Goal: Information Seeking & Learning: Learn about a topic

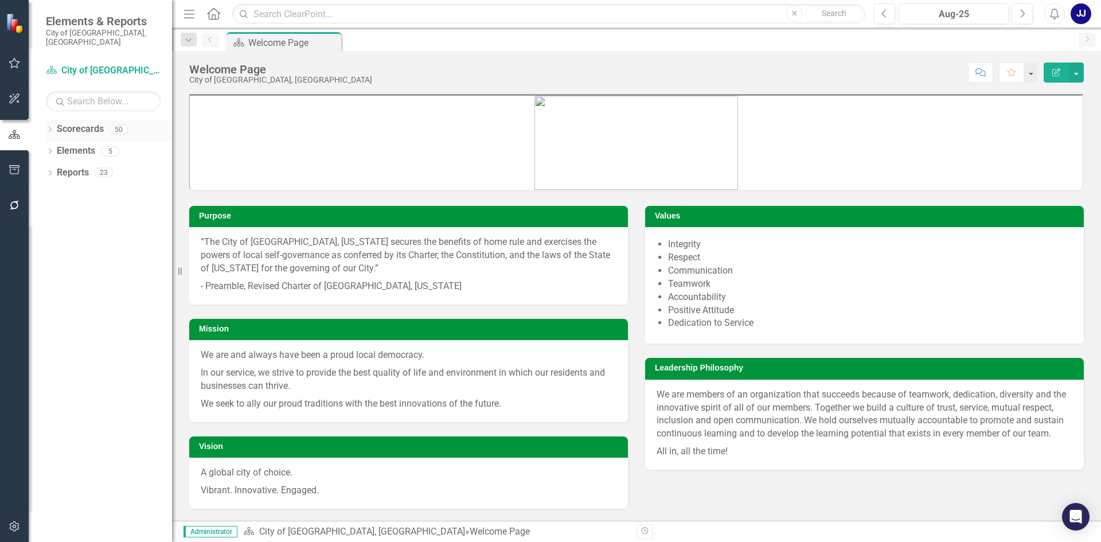
click at [52, 120] on div "Dropdown Scorecards 50" at bounding box center [109, 131] width 126 height 22
click at [83, 123] on link "Scorecards" at bounding box center [80, 129] width 47 height 13
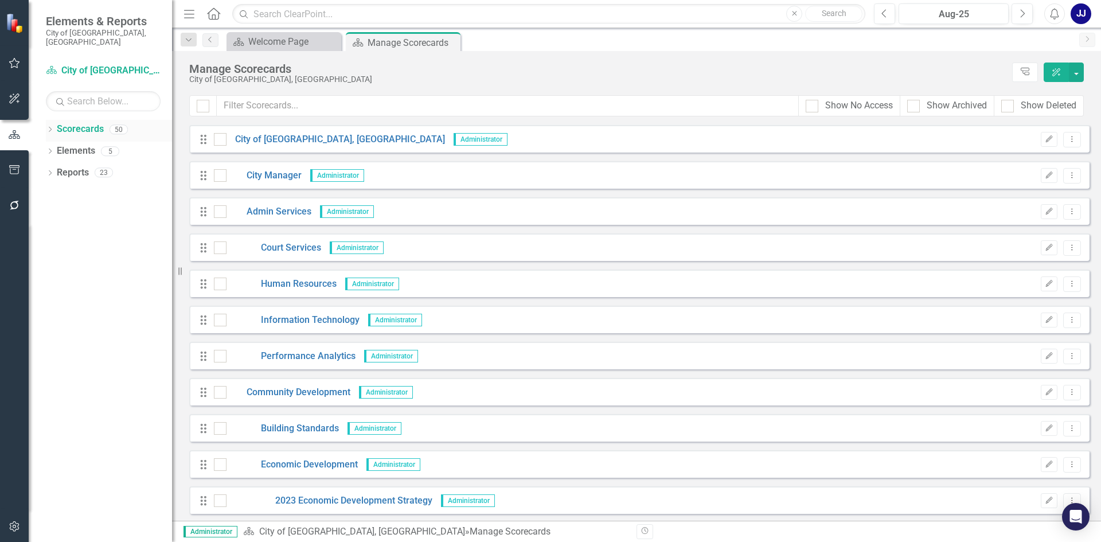
click at [53, 127] on icon "Dropdown" at bounding box center [50, 130] width 8 height 6
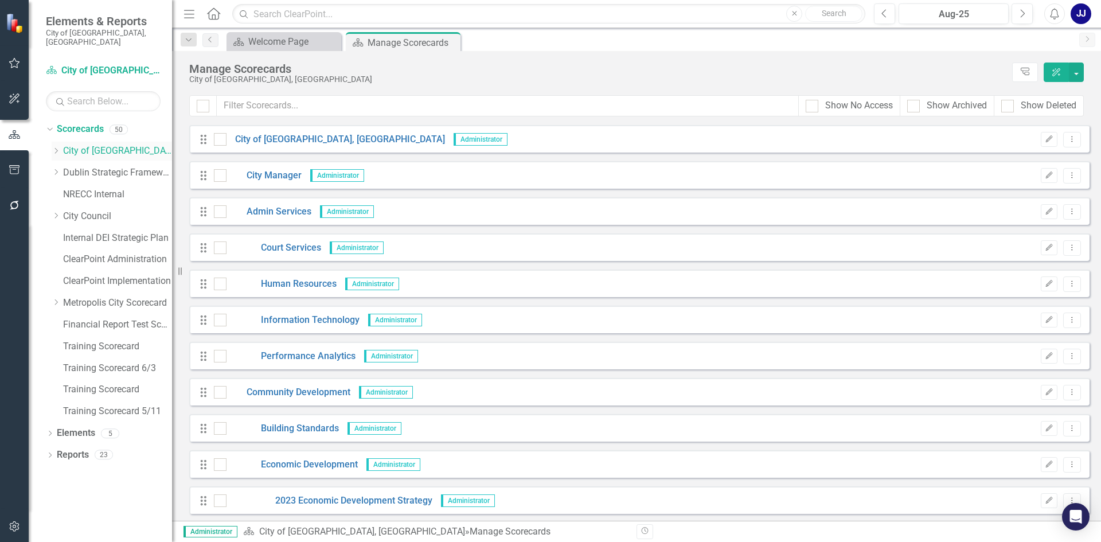
click at [54, 147] on icon "Dropdown" at bounding box center [56, 150] width 9 height 7
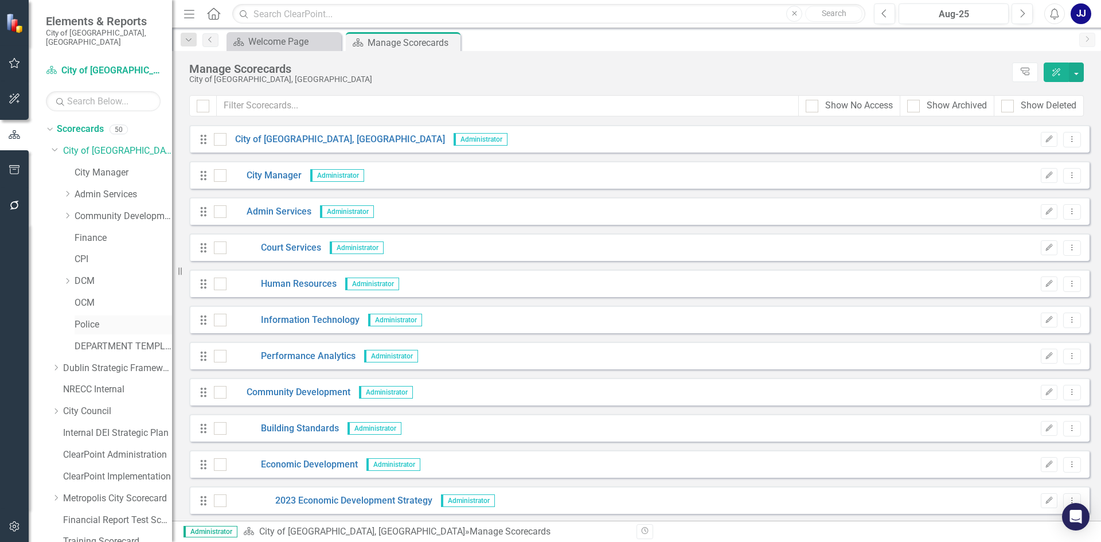
click at [86, 318] on link "Police" at bounding box center [123, 324] width 97 height 13
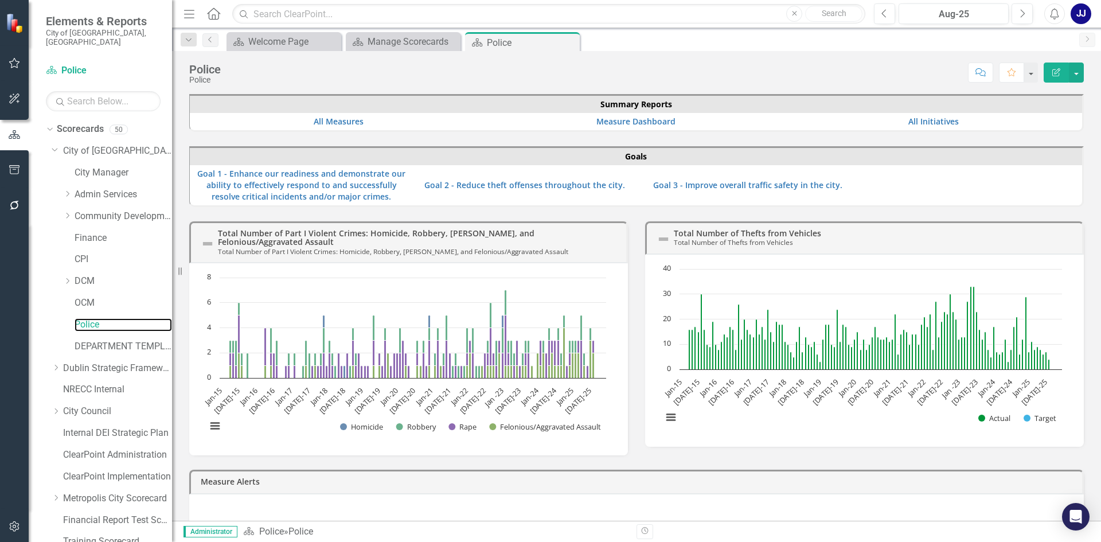
scroll to position [111, 0]
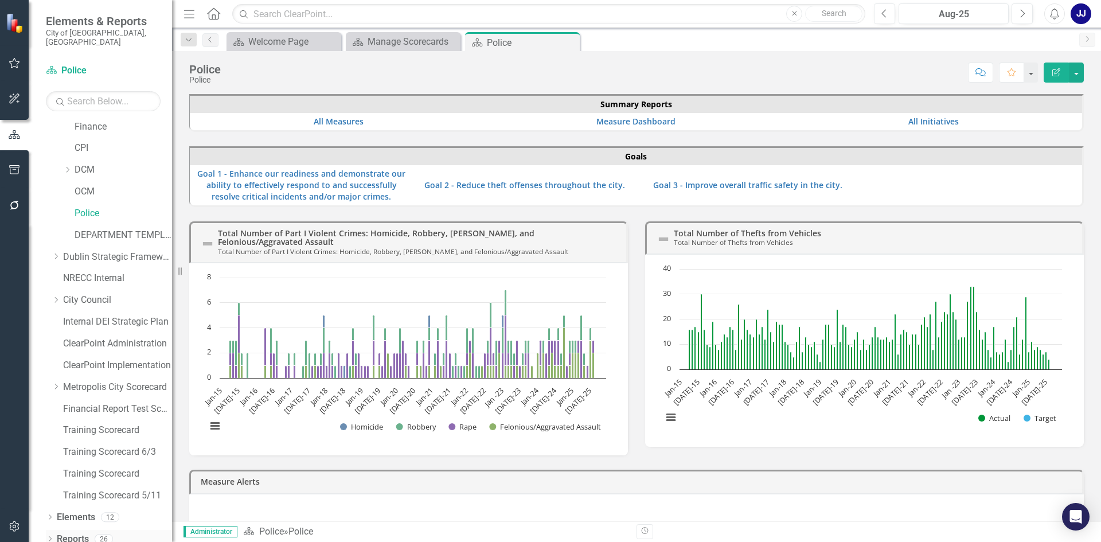
click at [77, 533] on link "Reports" at bounding box center [73, 539] width 32 height 13
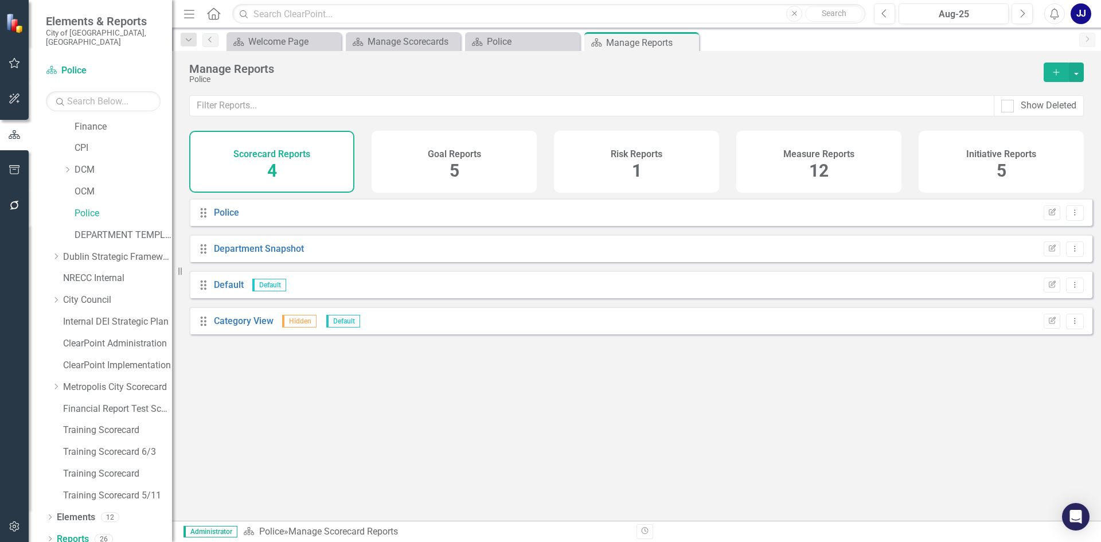
click at [962, 127] on div "Show Deleted" at bounding box center [636, 113] width 929 height 36
click at [966, 153] on h4 "Initiative Reports" at bounding box center [1001, 154] width 70 height 10
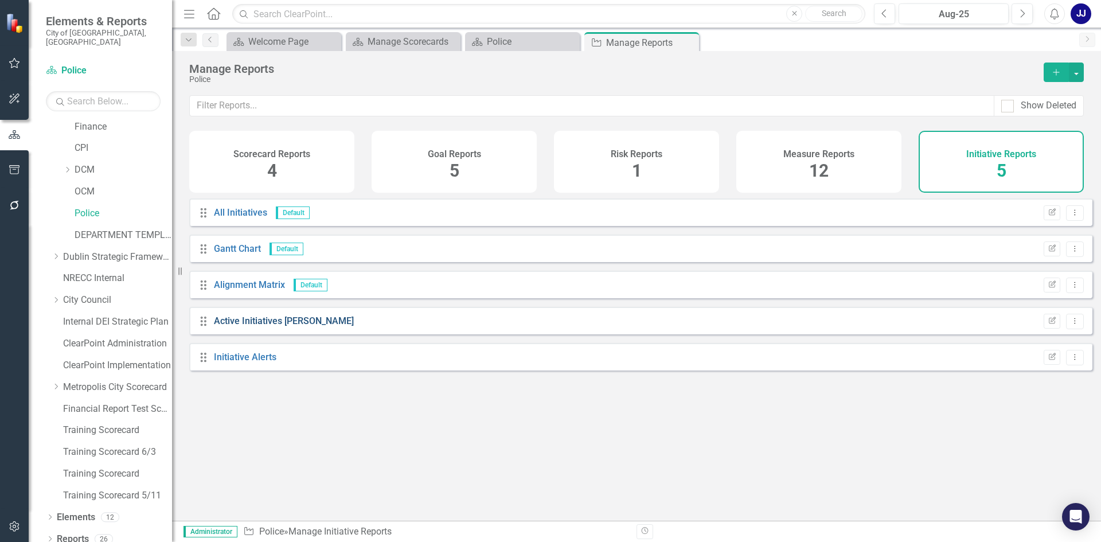
click at [249, 326] on link "Active Initiatives [PERSON_NAME]" at bounding box center [284, 320] width 140 height 11
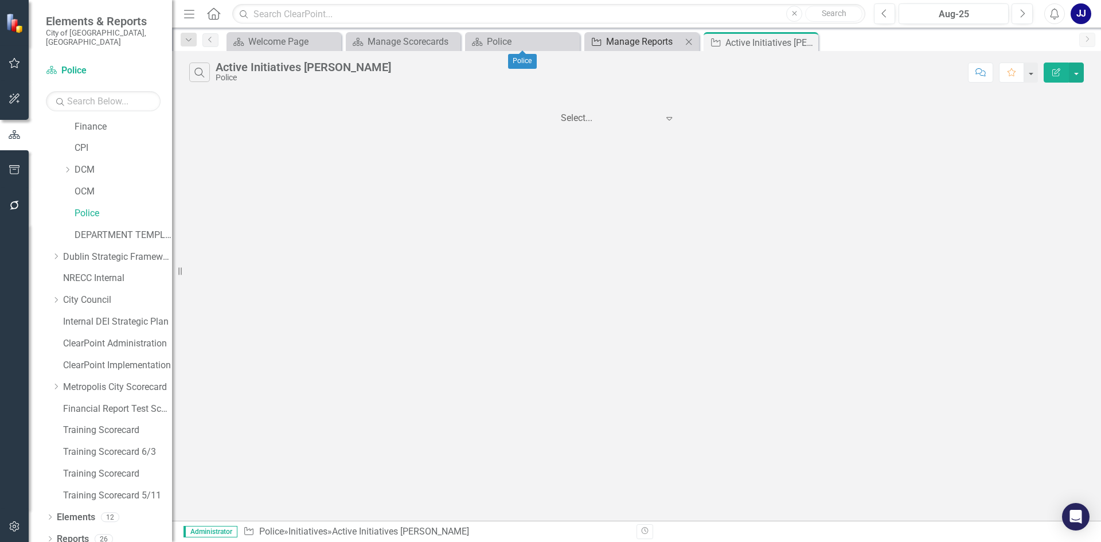
click at [619, 39] on div "Manage Reports" at bounding box center [644, 41] width 76 height 14
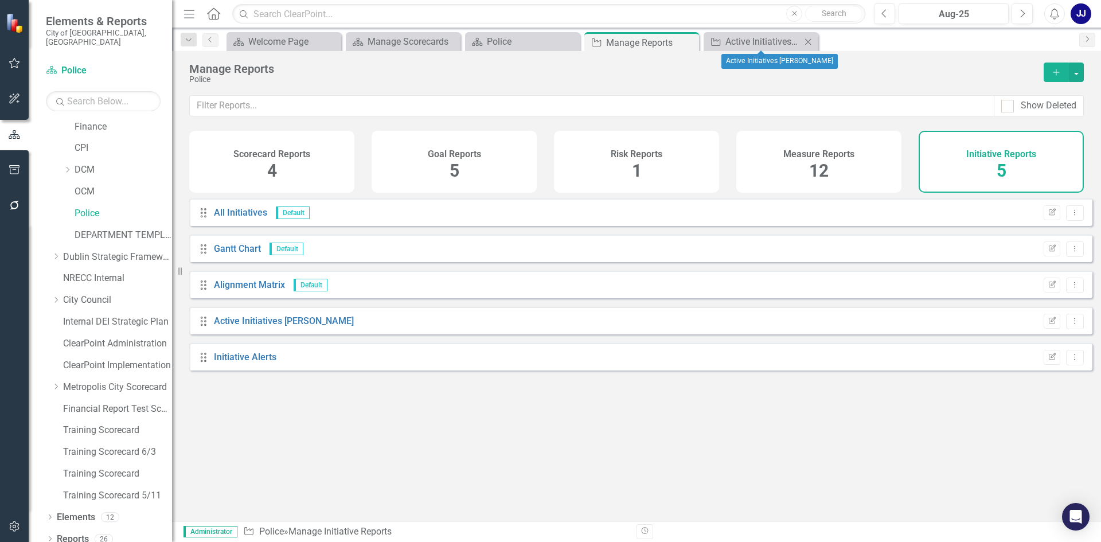
click at [806, 40] on icon "Close" at bounding box center [807, 41] width 11 height 9
click at [230, 218] on link "All Initiatives" at bounding box center [240, 212] width 53 height 11
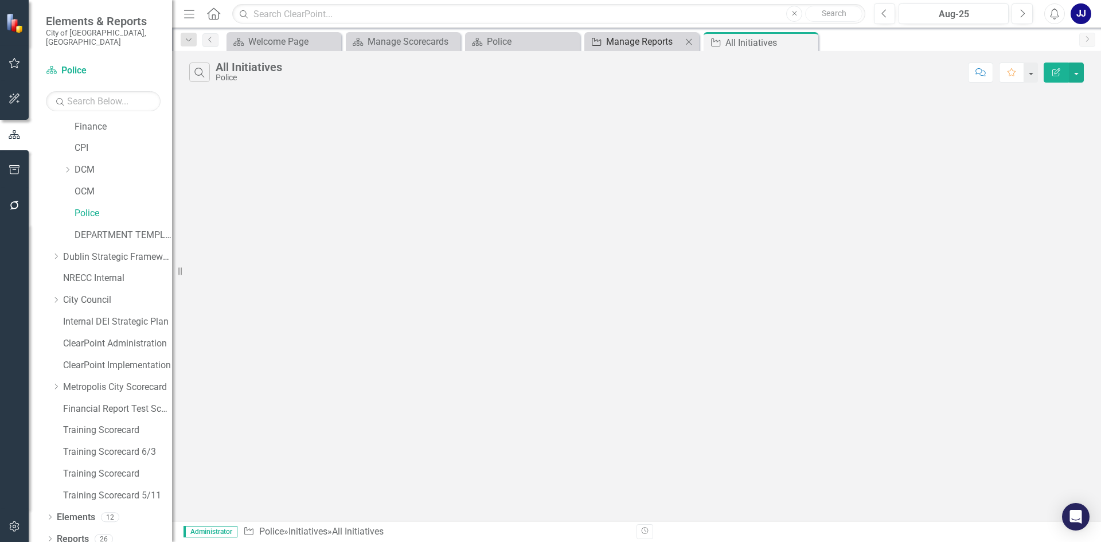
click at [606, 38] on div "Manage Reports" at bounding box center [644, 41] width 76 height 14
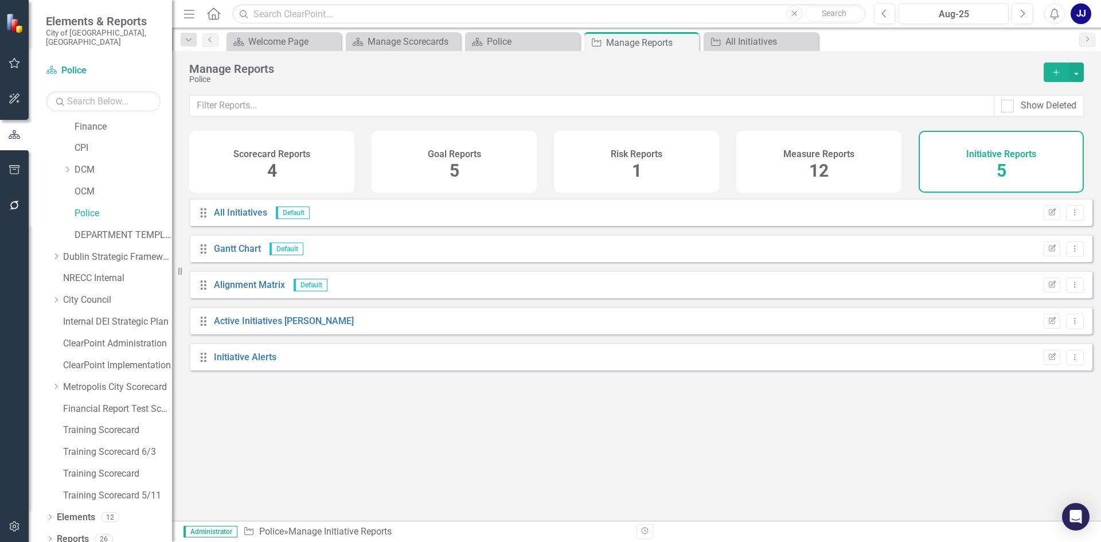
click at [229, 226] on div "Drag All Initiatives Default Edit Report Dropdown Menu" at bounding box center [640, 212] width 903 height 28
click at [229, 220] on div "All Initiatives" at bounding box center [240, 212] width 53 height 13
click at [256, 326] on link "Active Initiatives [PERSON_NAME]" at bounding box center [284, 320] width 140 height 11
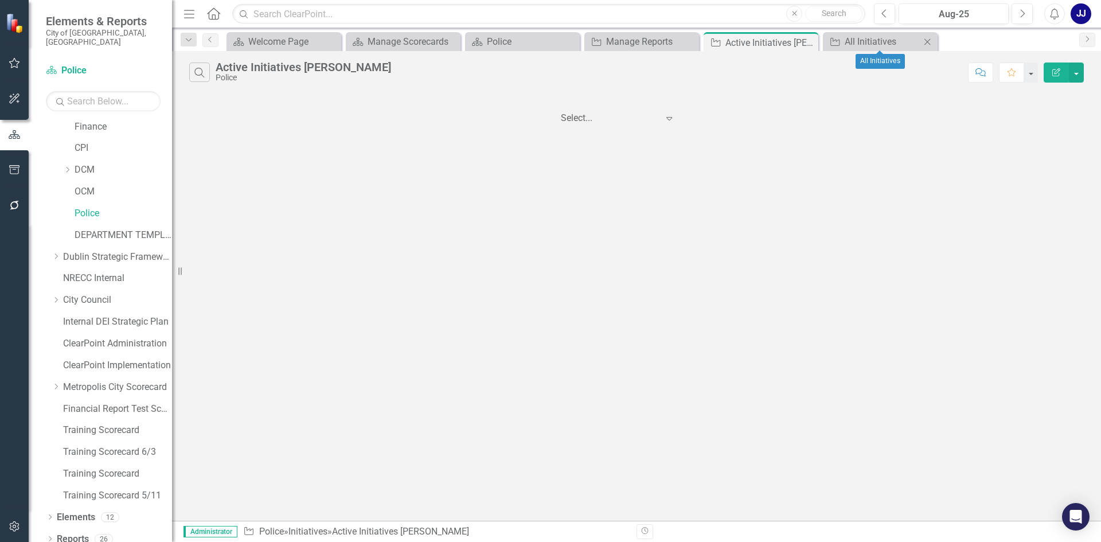
click at [928, 42] on icon "Close" at bounding box center [927, 41] width 11 height 9
click at [651, 115] on div at bounding box center [609, 117] width 97 height 15
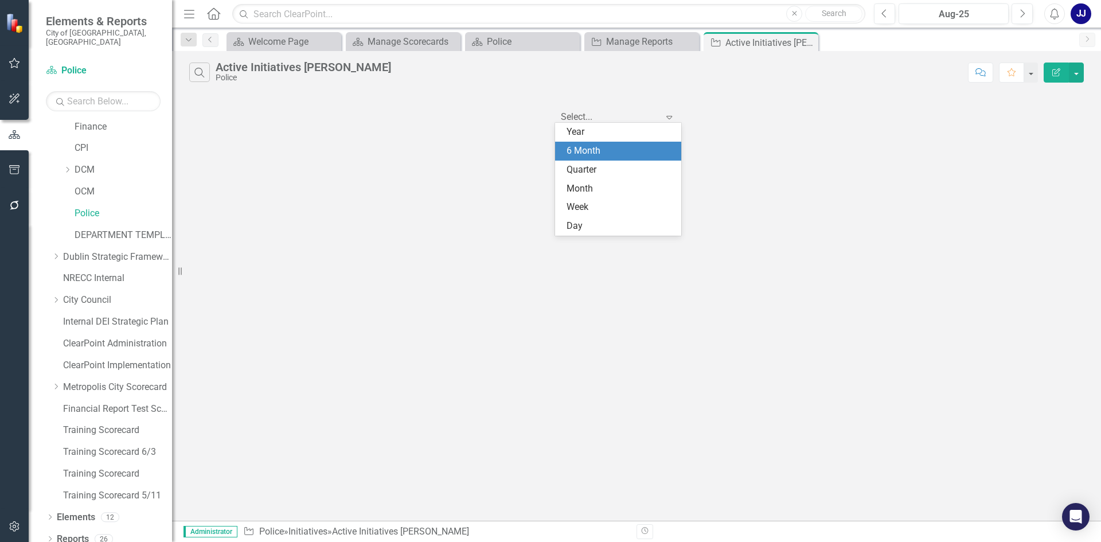
click at [620, 146] on div "6 Month" at bounding box center [621, 151] width 108 height 13
click at [631, 115] on div at bounding box center [609, 117] width 97 height 15
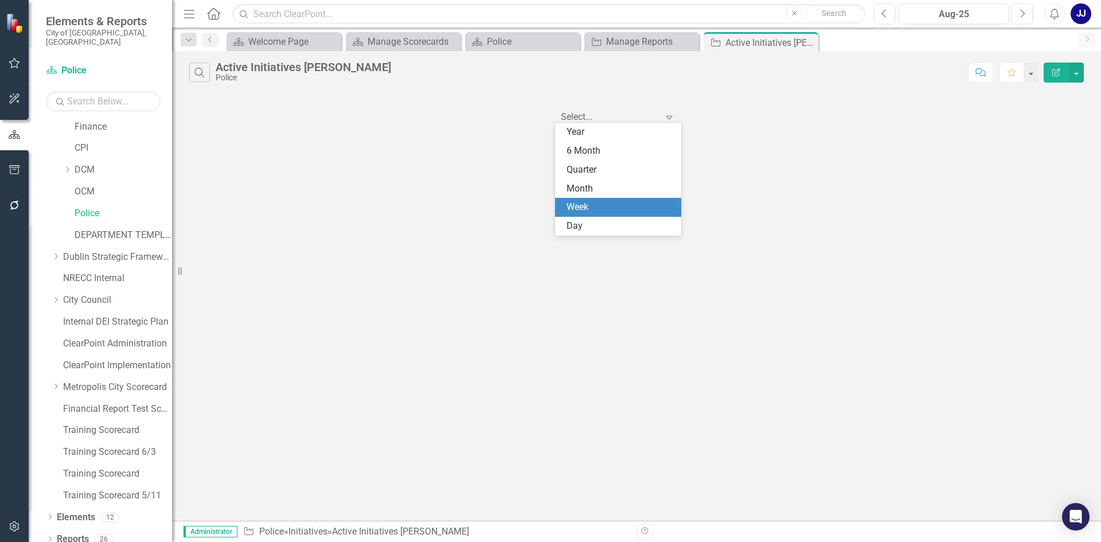
click at [610, 208] on div "Week" at bounding box center [621, 207] width 108 height 13
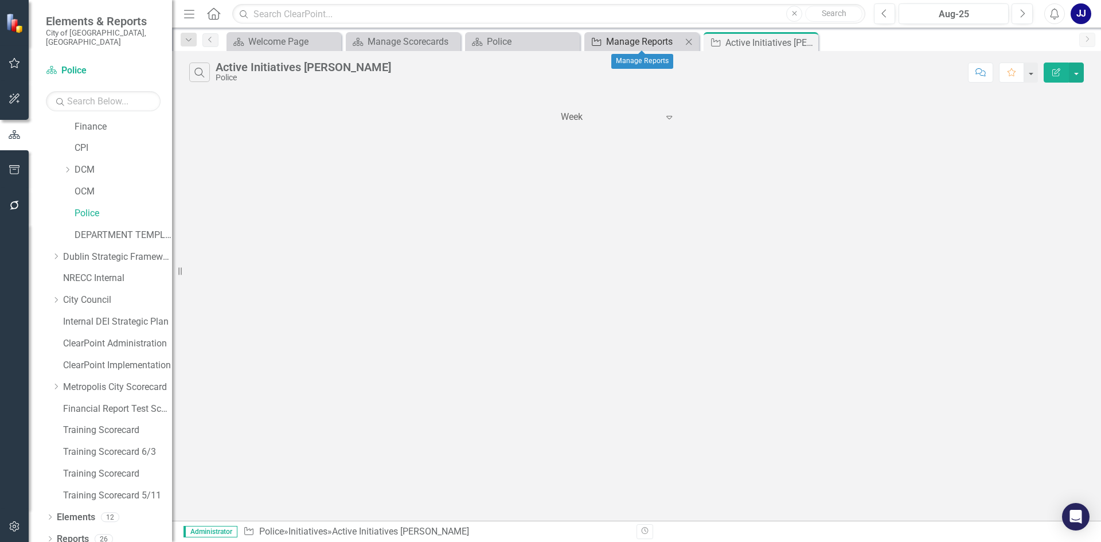
click at [674, 44] on div "Manage Reports" at bounding box center [644, 41] width 76 height 14
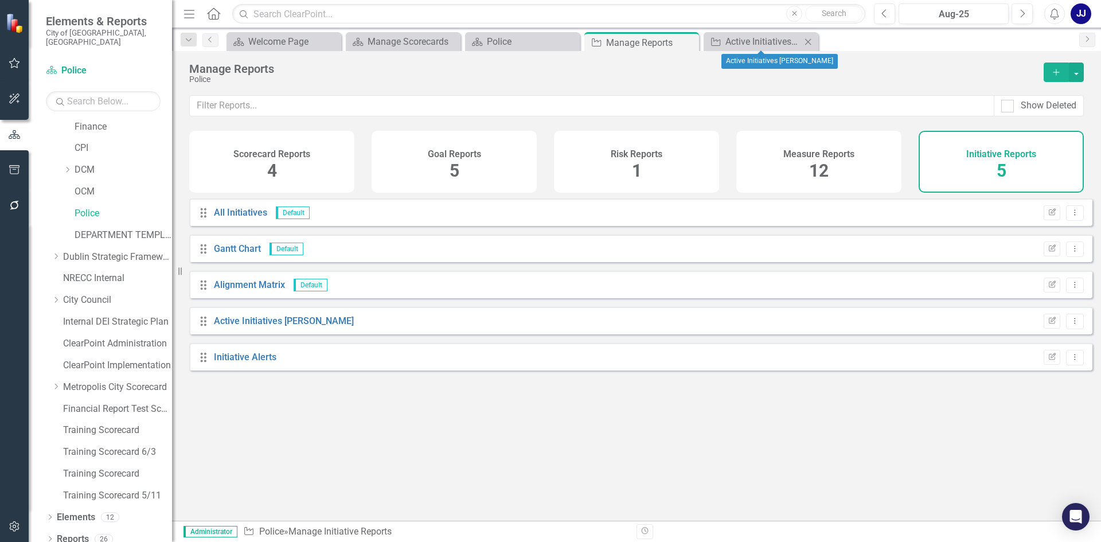
click at [807, 40] on icon "Close" at bounding box center [807, 41] width 11 height 9
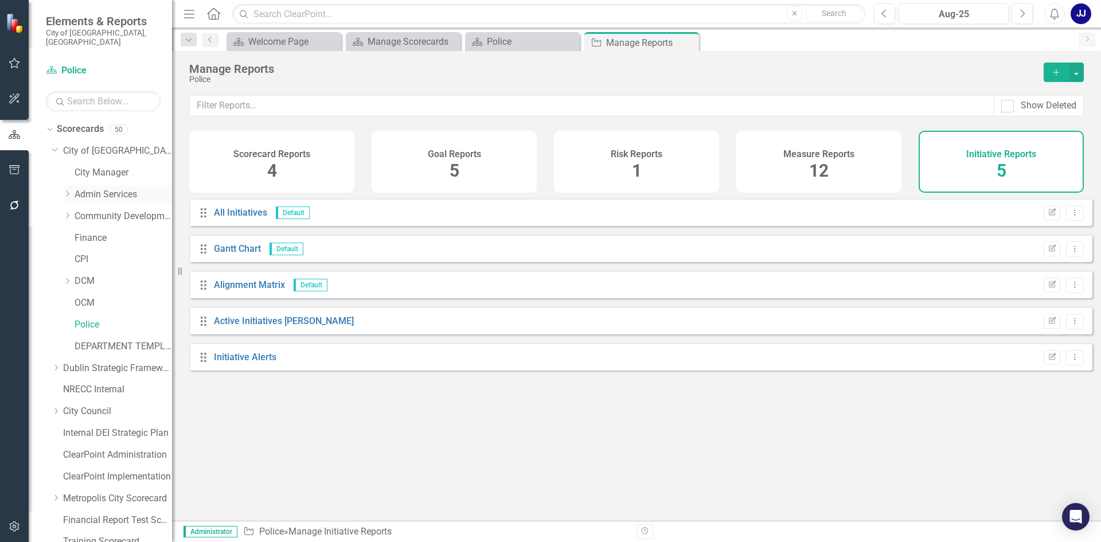
click at [66, 190] on icon "Dropdown" at bounding box center [67, 193] width 9 height 7
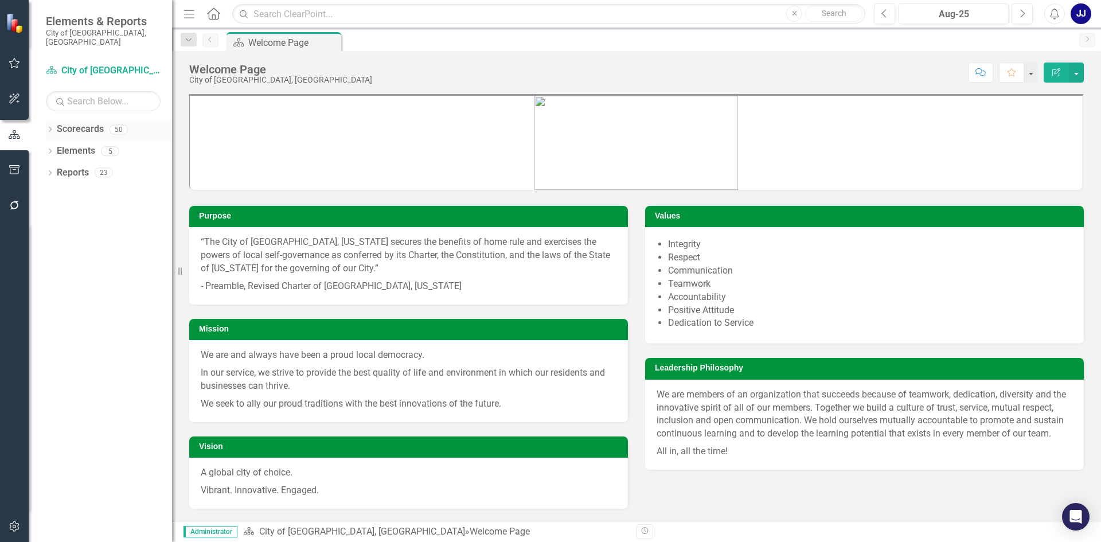
click at [48, 127] on icon "Dropdown" at bounding box center [50, 130] width 8 height 6
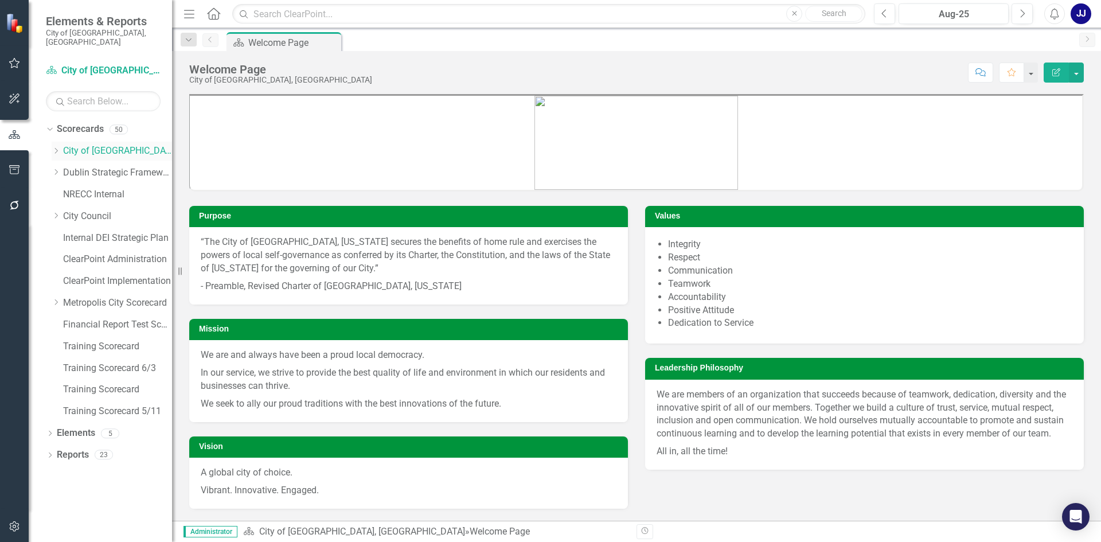
click at [60, 147] on icon "Dropdown" at bounding box center [56, 150] width 9 height 7
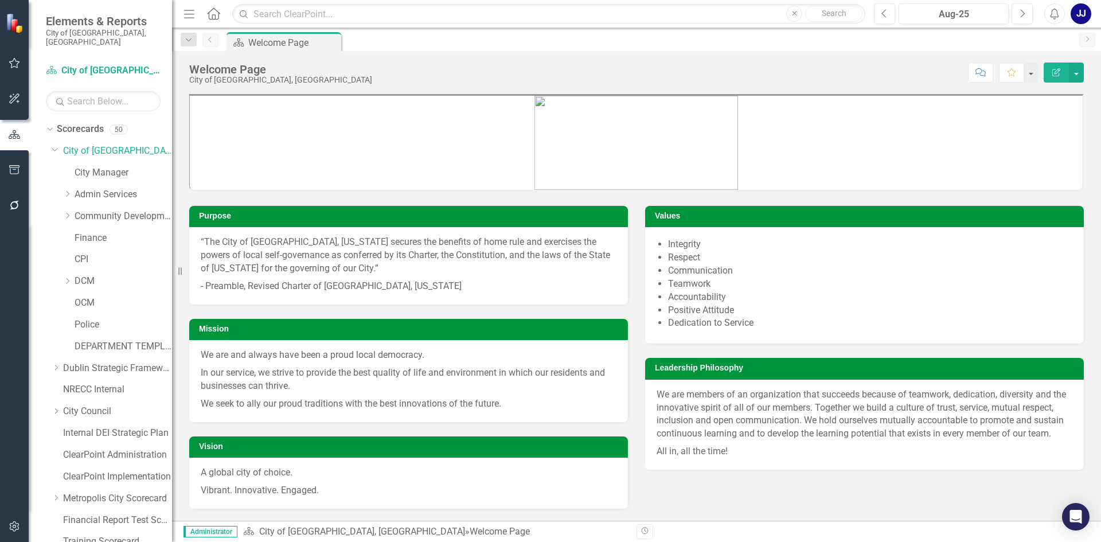
click at [62, 187] on div "Dropdown Admin Services" at bounding box center [112, 196] width 120 height 22
click at [66, 190] on icon "Dropdown" at bounding box center [67, 193] width 9 height 7
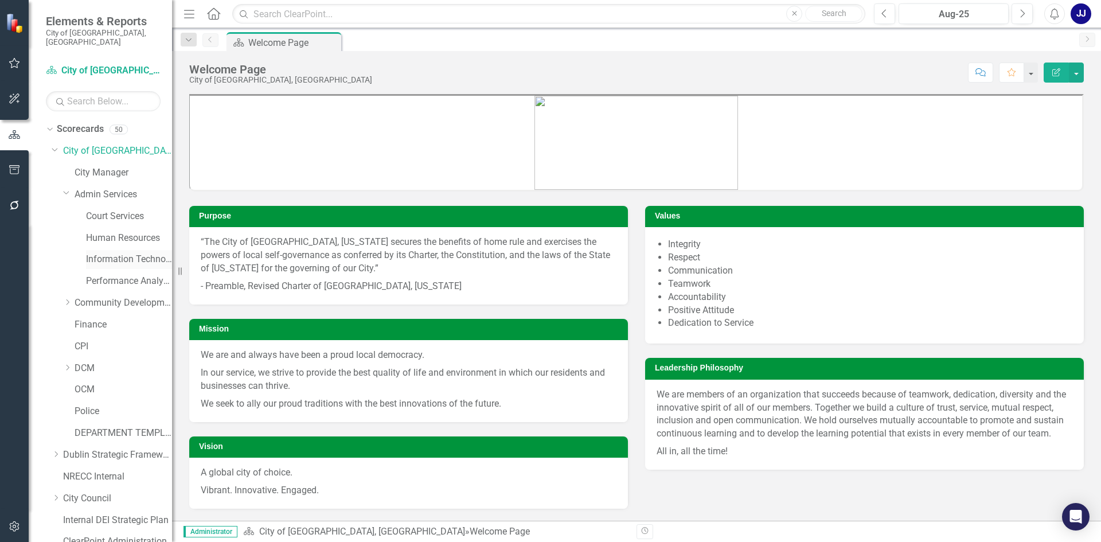
click at [124, 253] on link "Information Technology" at bounding box center [129, 259] width 86 height 13
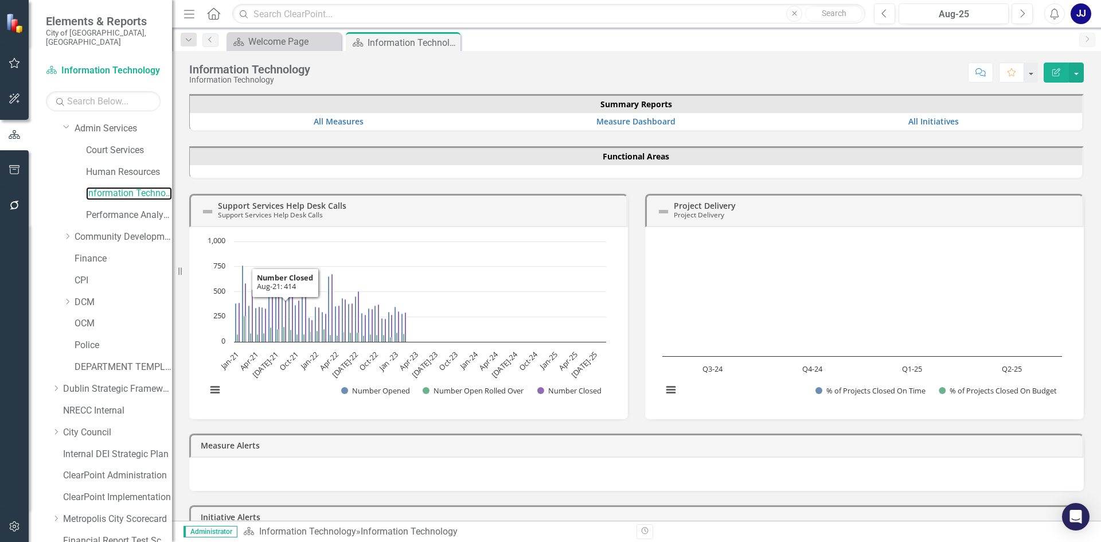
scroll to position [198, 0]
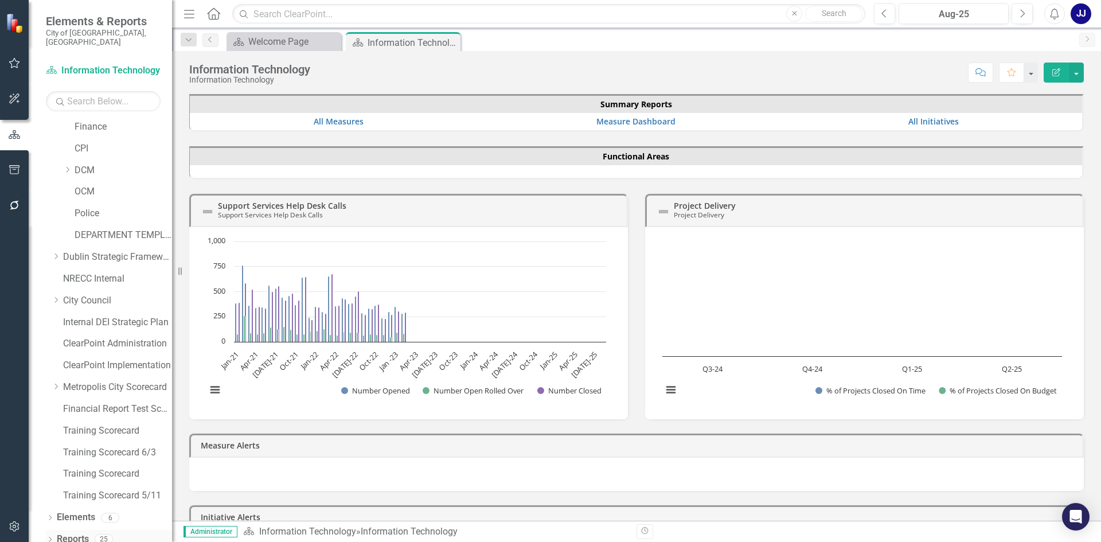
click at [52, 530] on div "Dropdown Reports 25" at bounding box center [109, 541] width 126 height 22
click at [72, 533] on link "Reports" at bounding box center [73, 539] width 32 height 13
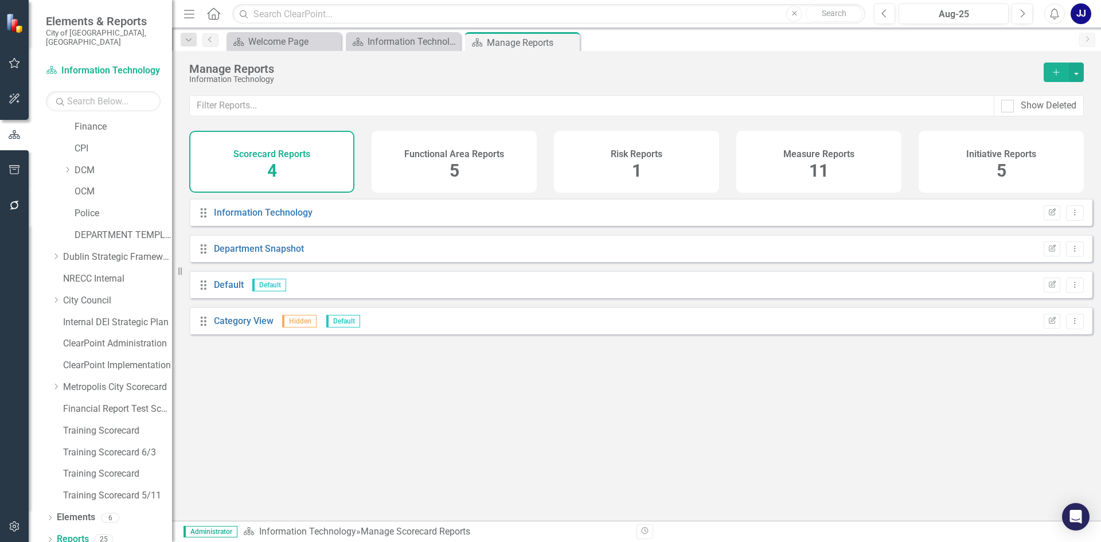
click at [1009, 169] on div "Initiative Reports 5" at bounding box center [1001, 162] width 165 height 62
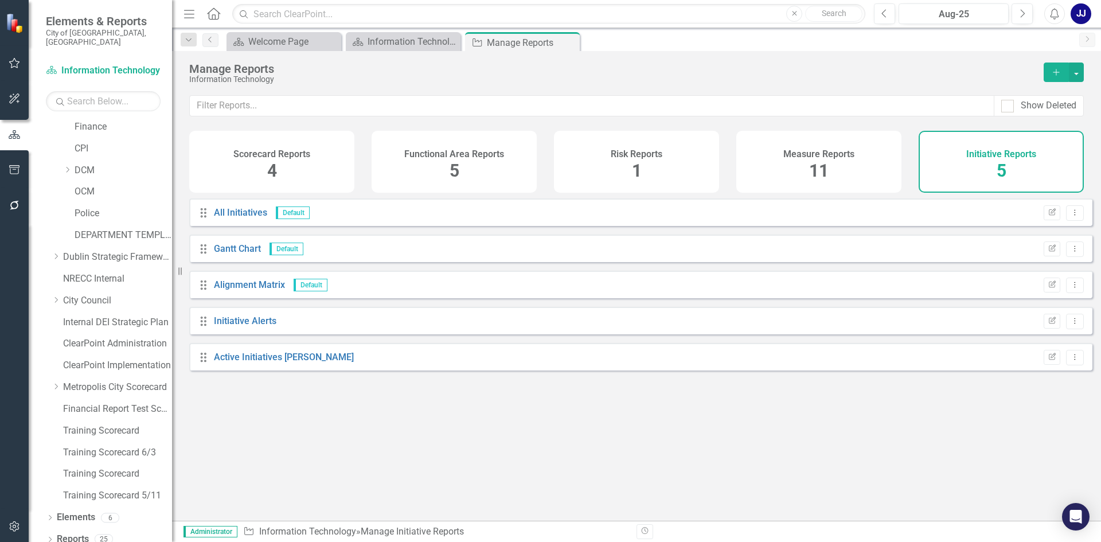
click at [816, 150] on h4 "Measure Reports" at bounding box center [818, 154] width 71 height 10
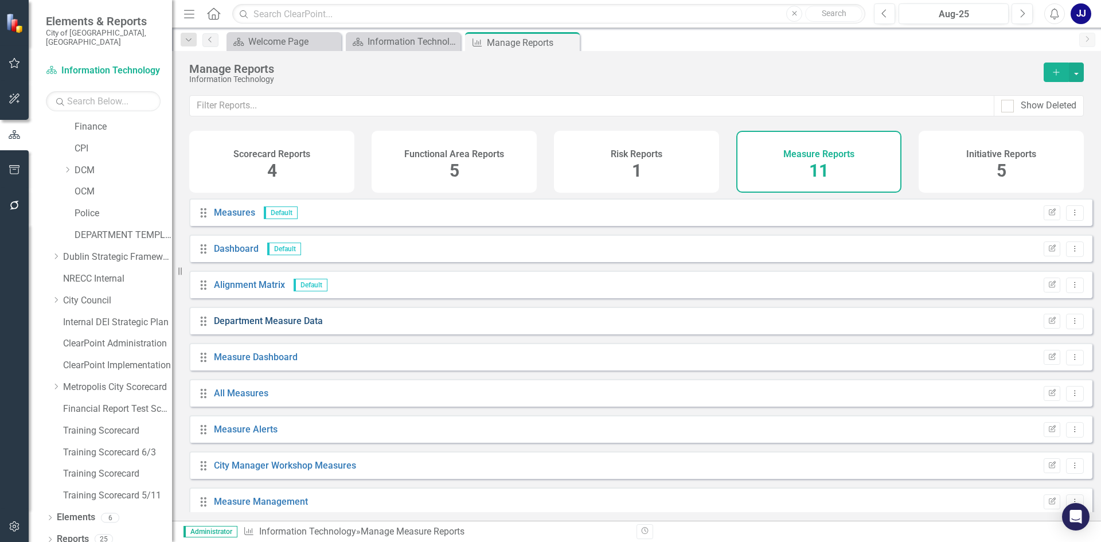
click at [264, 326] on link "Department Measure Data" at bounding box center [268, 320] width 109 height 11
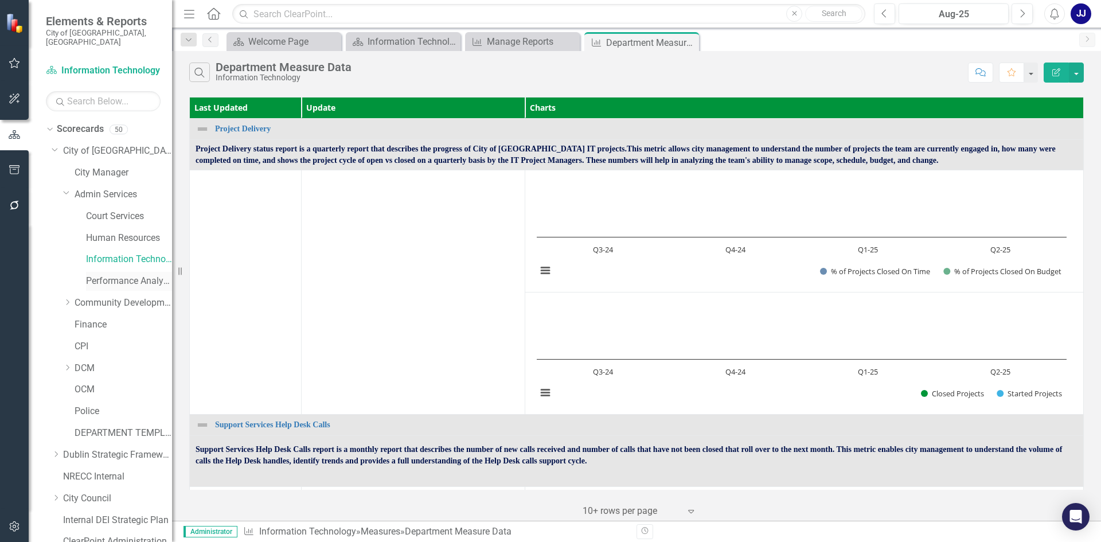
click at [120, 276] on link "Performance Analytics" at bounding box center [129, 281] width 86 height 13
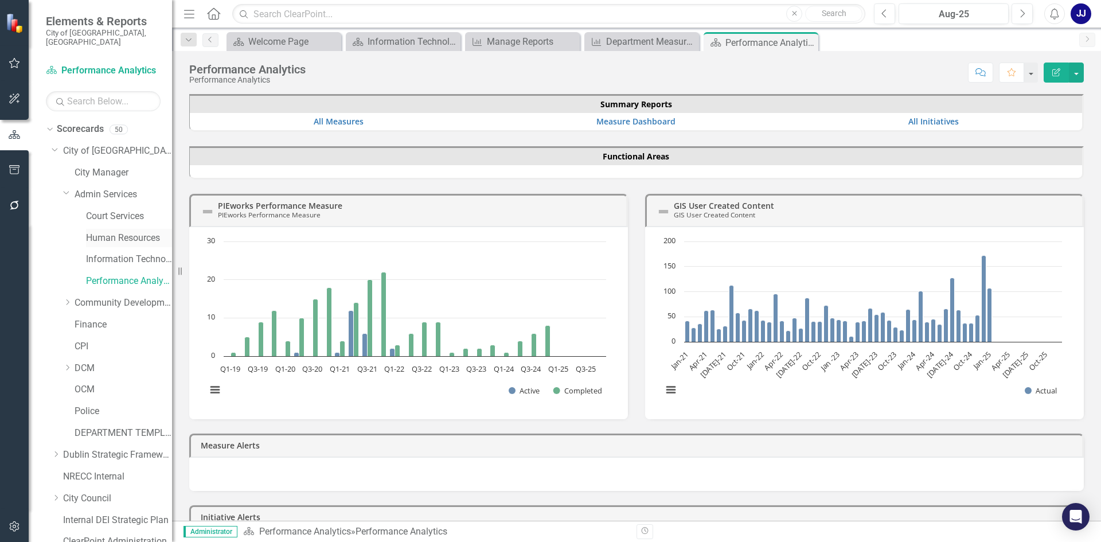
click at [136, 232] on link "Human Resources" at bounding box center [129, 238] width 86 height 13
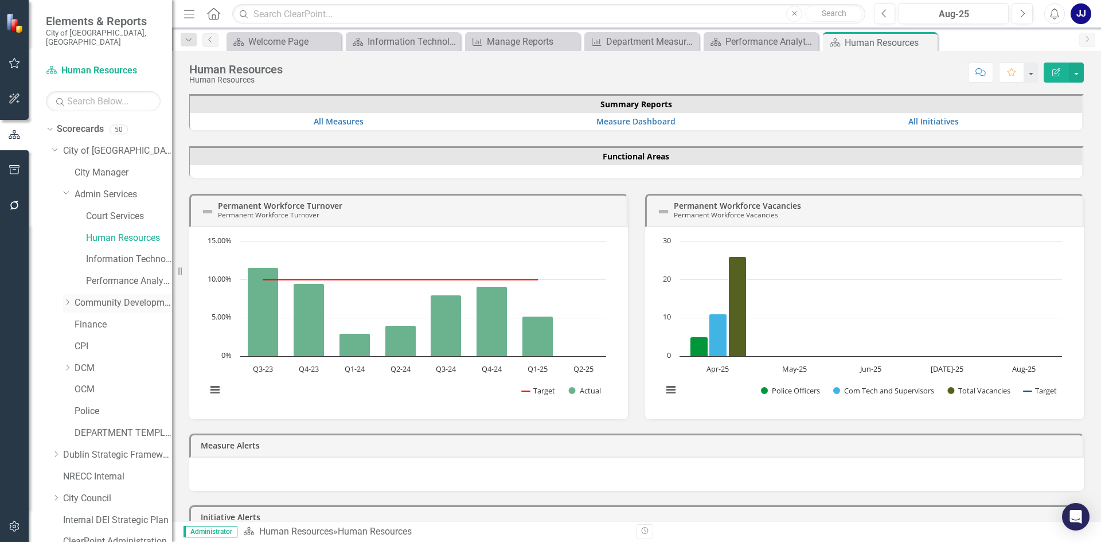
click at [67, 298] on div "Dropdown" at bounding box center [67, 303] width 9 height 10
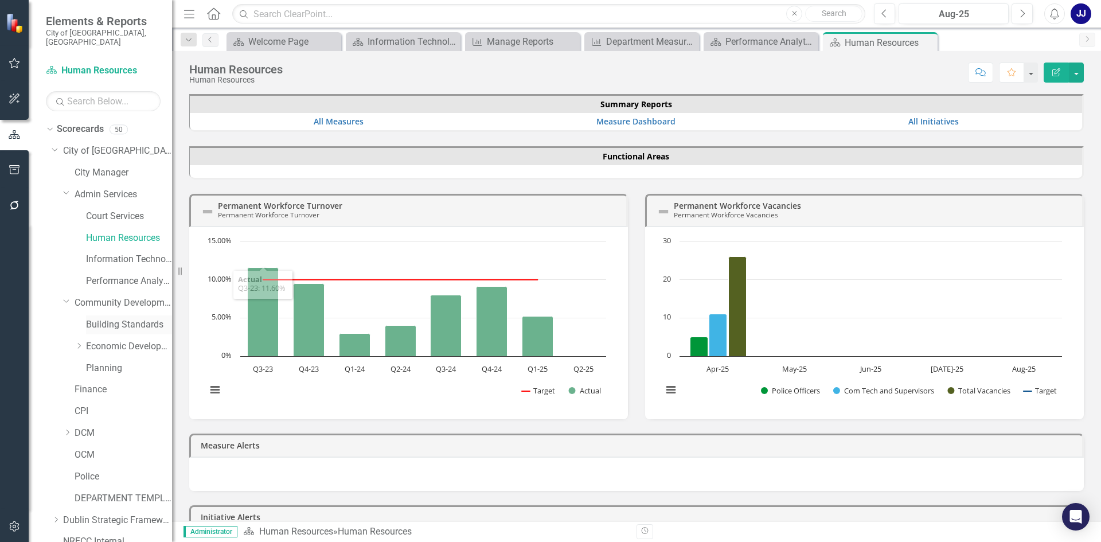
click at [106, 318] on link "Building Standards" at bounding box center [129, 324] width 86 height 13
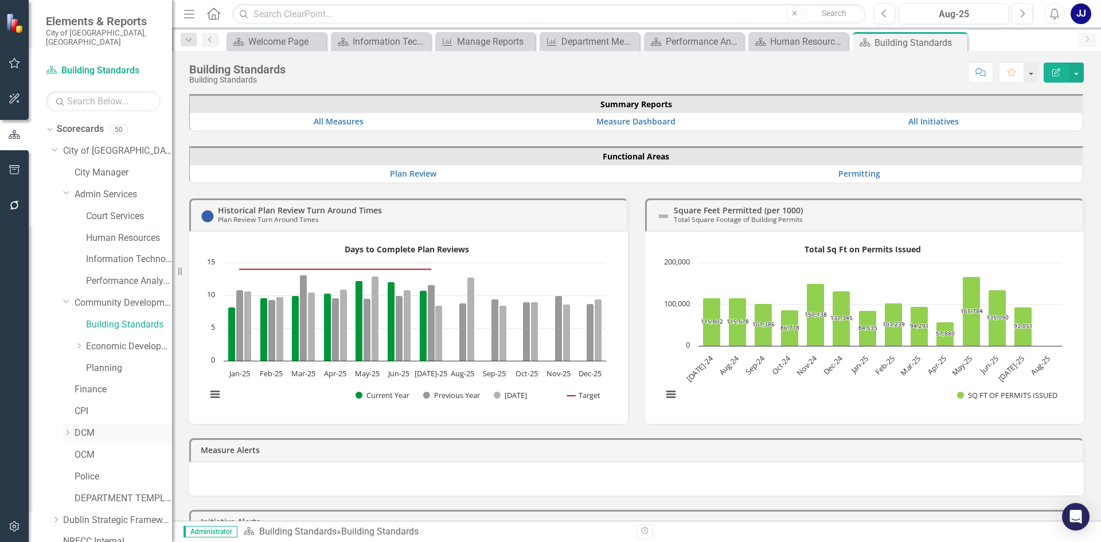
click at [69, 429] on icon "Dropdown" at bounding box center [67, 432] width 9 height 7
click at [134, 446] on div "Asset Management" at bounding box center [129, 455] width 86 height 19
click at [122, 340] on link "Economic Development" at bounding box center [129, 346] width 86 height 13
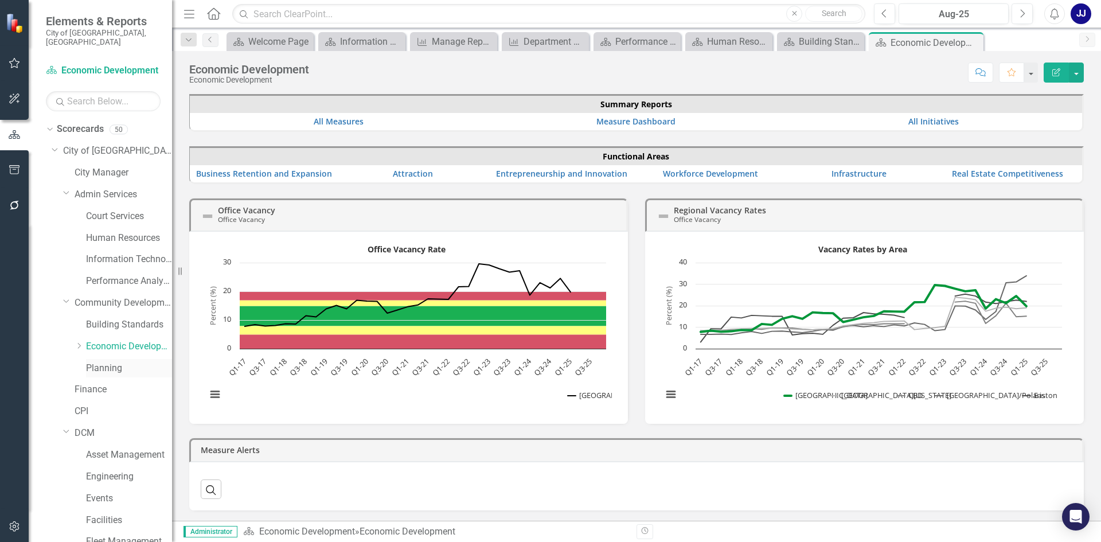
click at [106, 359] on div "Planning" at bounding box center [129, 368] width 86 height 19
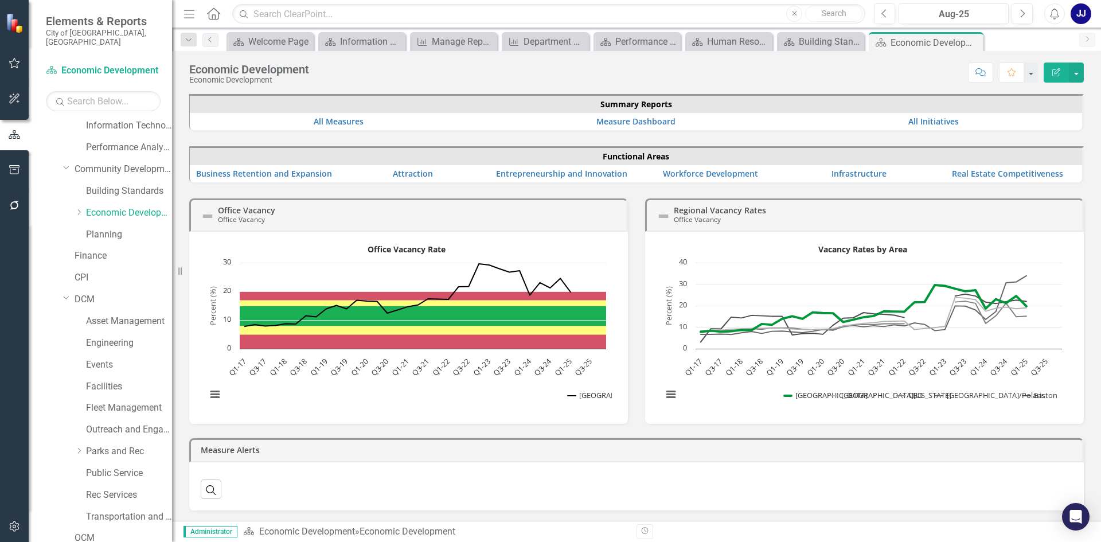
scroll to position [136, 0]
click at [123, 226] on link "Planning" at bounding box center [129, 232] width 86 height 13
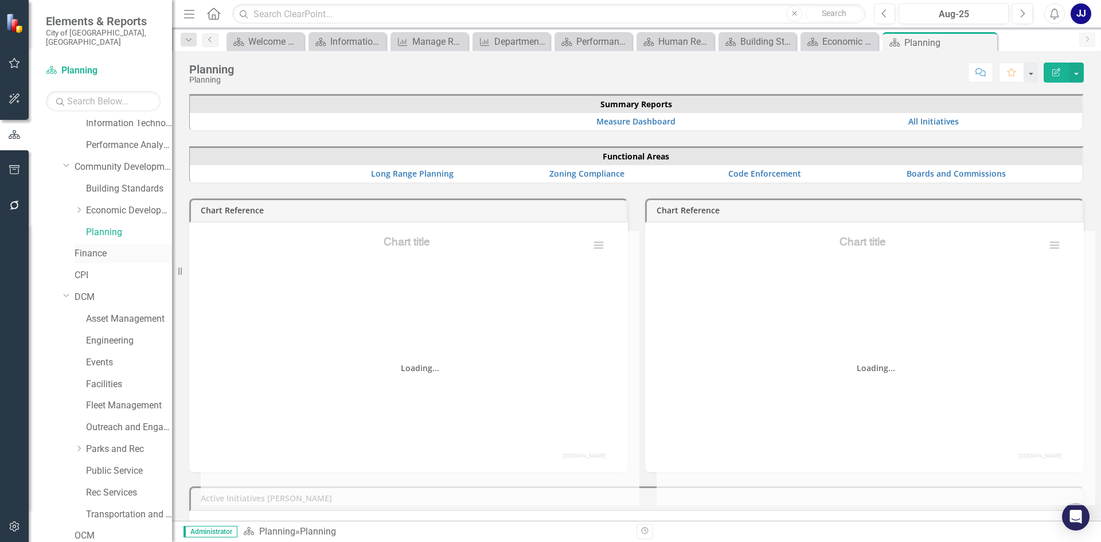
click at [88, 249] on link "Finance" at bounding box center [123, 253] width 97 height 13
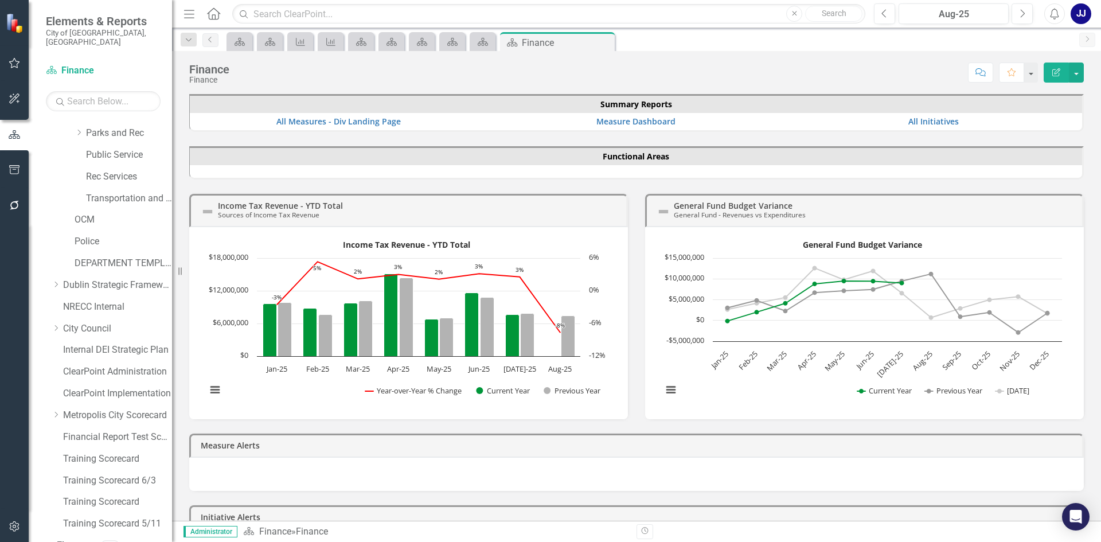
scroll to position [480, 0]
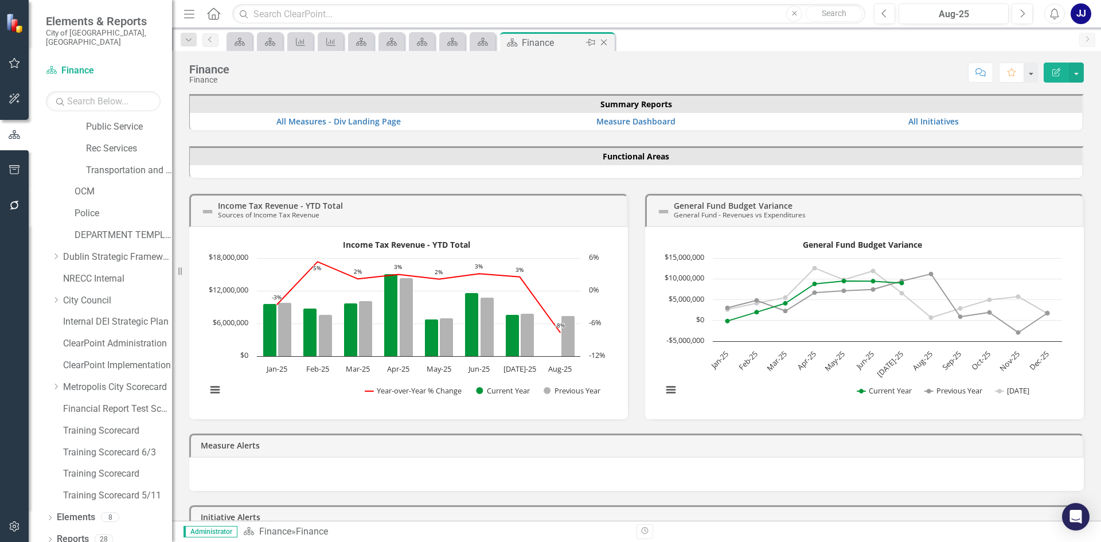
click at [608, 40] on icon "Close" at bounding box center [603, 42] width 11 height 9
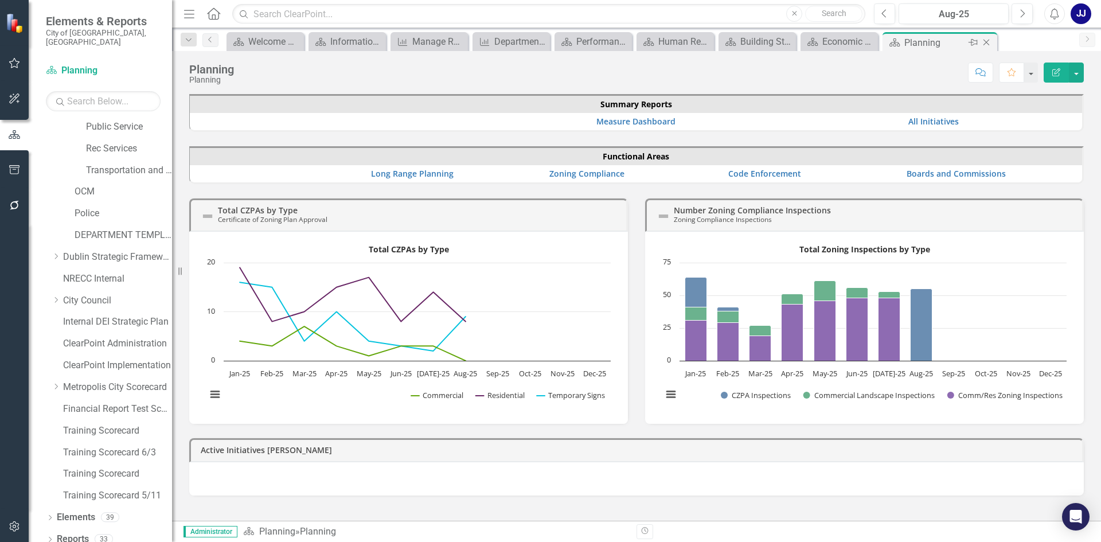
click at [989, 42] on icon "Close" at bounding box center [986, 42] width 11 height 9
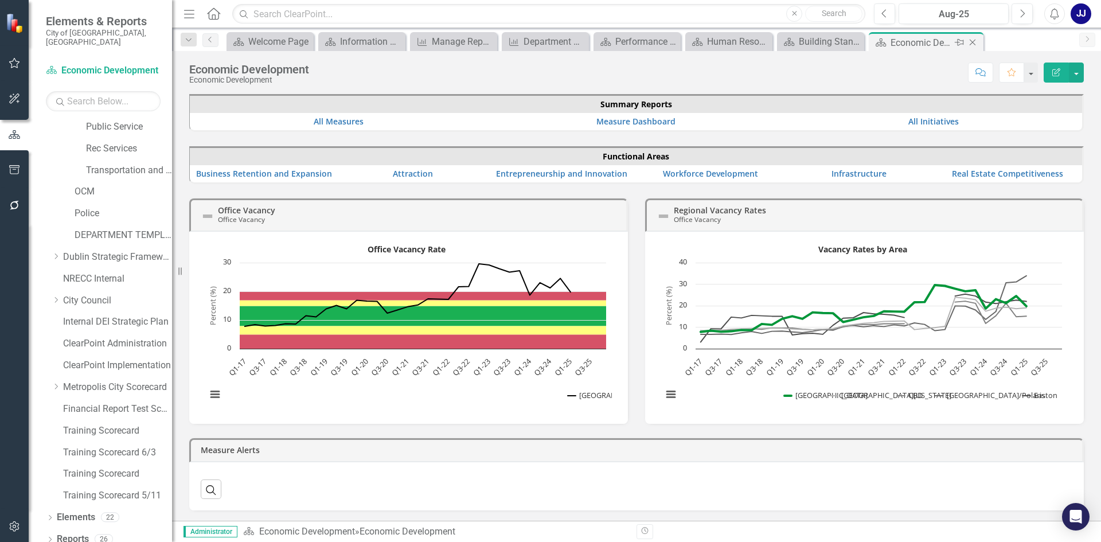
click at [973, 40] on icon "Close" at bounding box center [972, 42] width 11 height 9
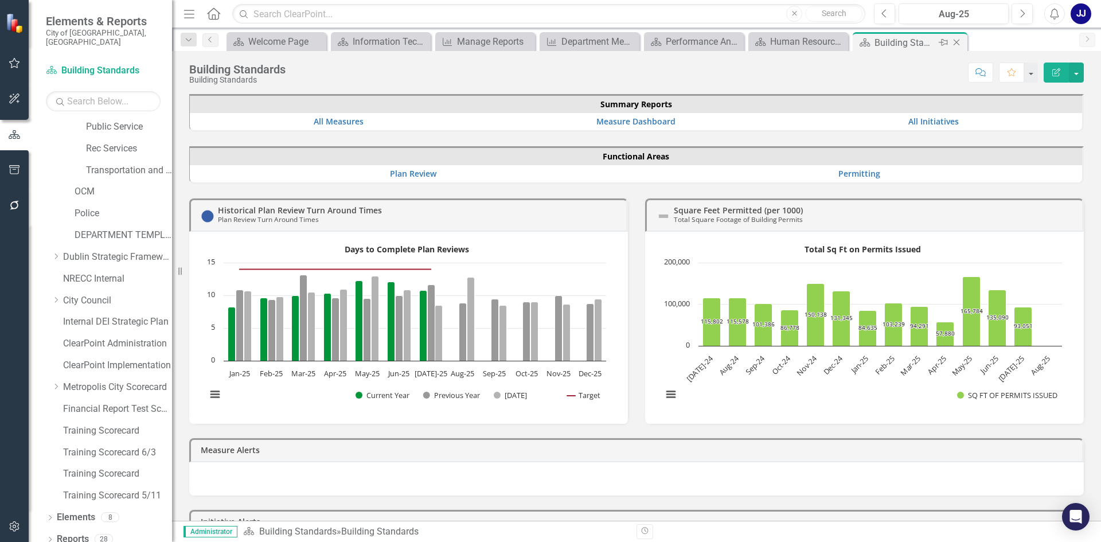
click at [958, 45] on icon "Close" at bounding box center [956, 42] width 11 height 9
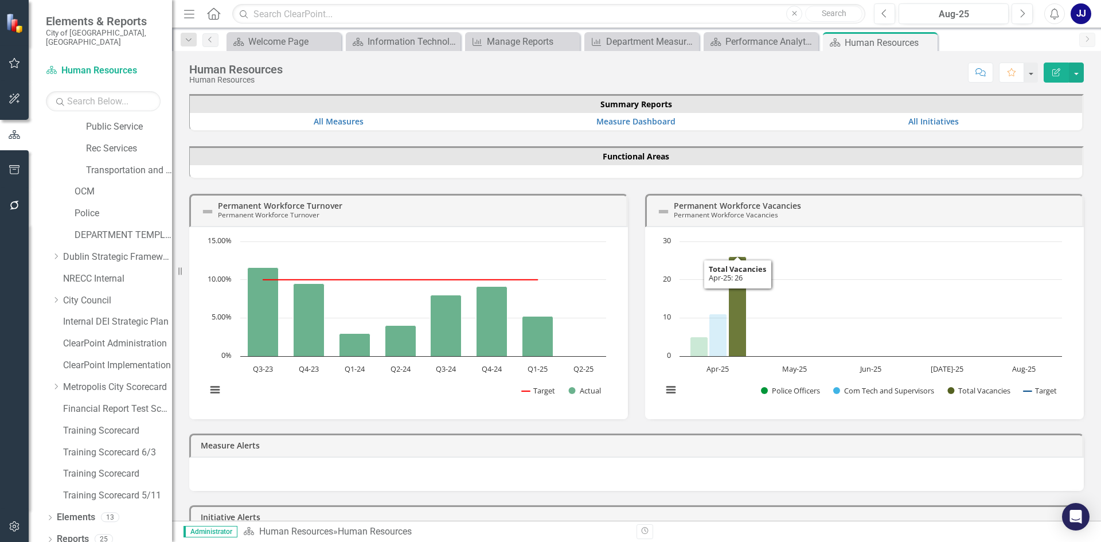
click at [729, 305] on icon "Apr-25, 26. Total Vacancies." at bounding box center [738, 306] width 18 height 100
click at [735, 307] on icon "Apr-25, 26. Total Vacancies." at bounding box center [738, 306] width 18 height 100
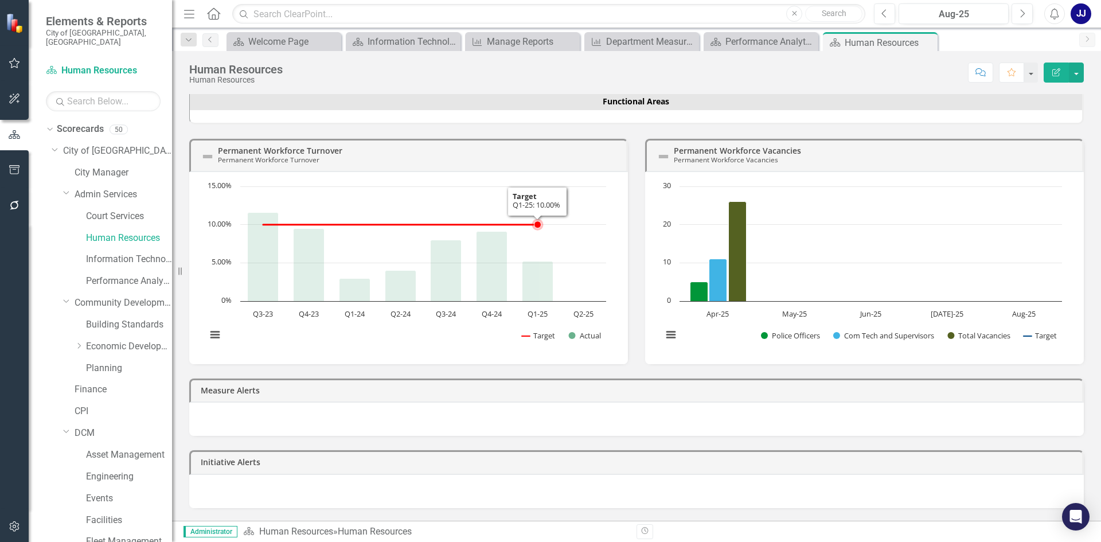
scroll to position [126, 0]
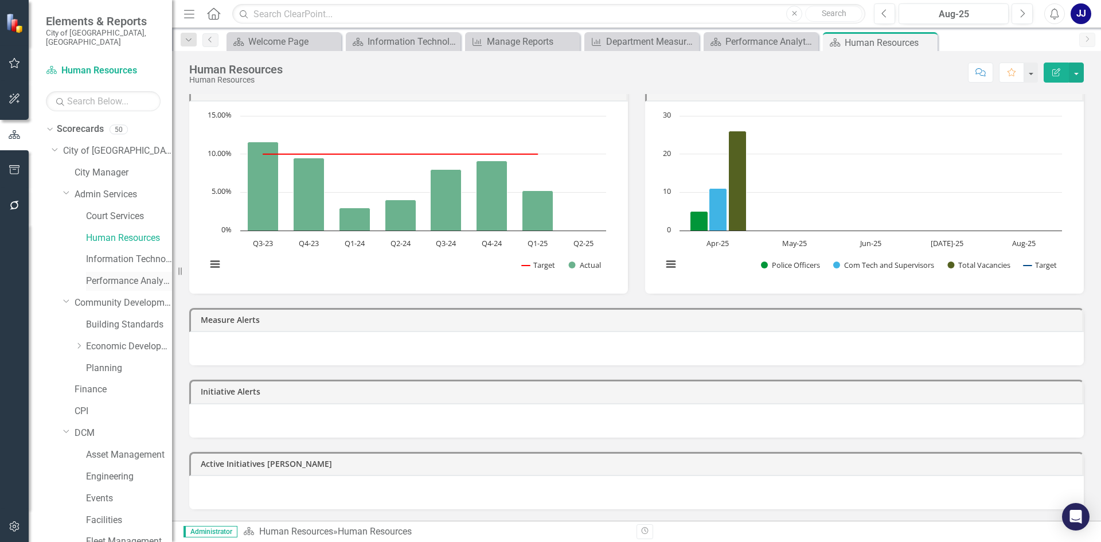
click at [89, 275] on link "Performance Analytics" at bounding box center [129, 281] width 86 height 13
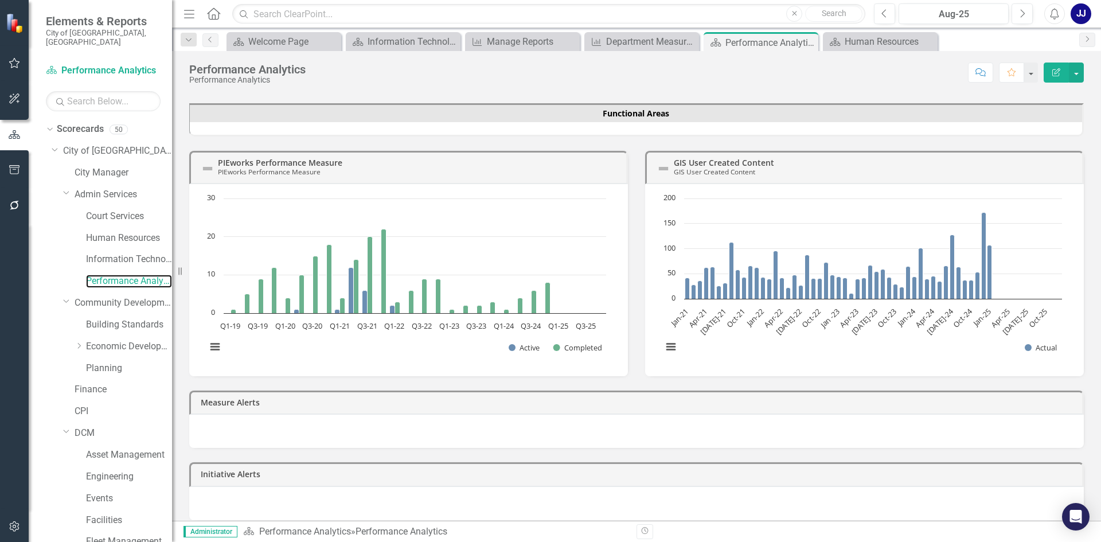
scroll to position [126, 0]
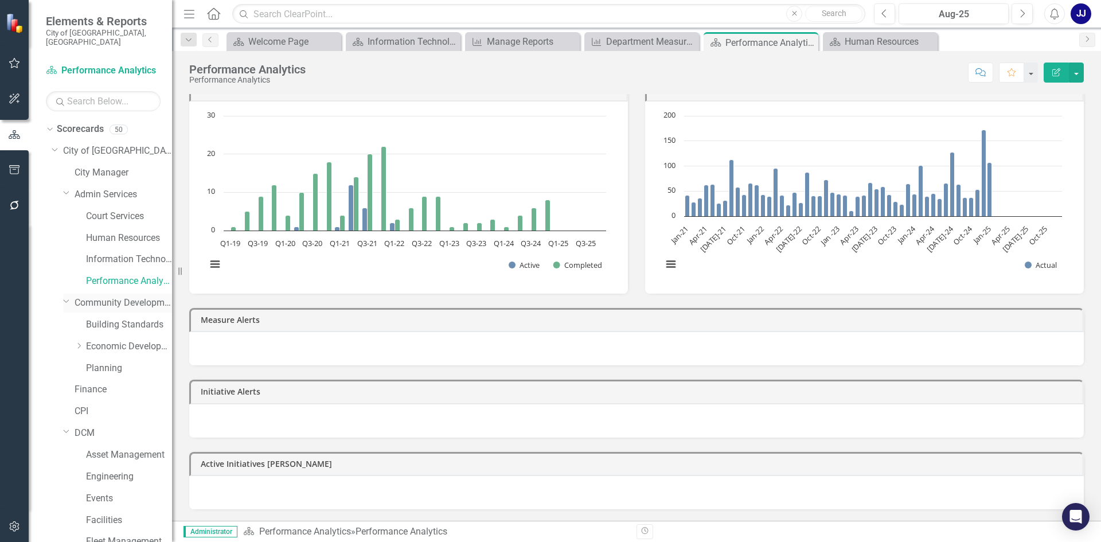
click at [102, 296] on link "Community Development" at bounding box center [123, 302] width 97 height 13
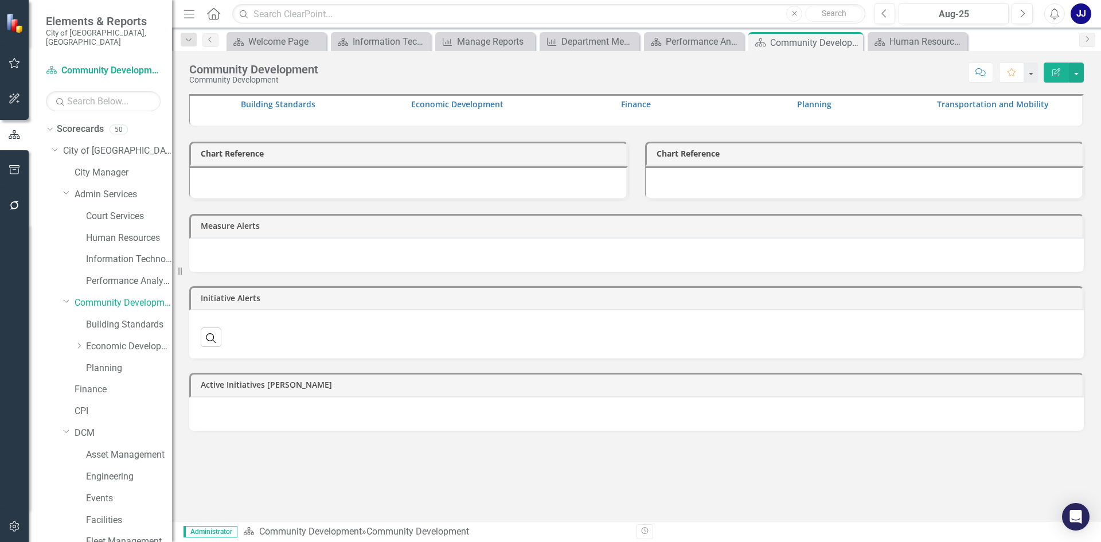
click at [119, 305] on div "Dropdown Community Development" at bounding box center [112, 305] width 120 height 22
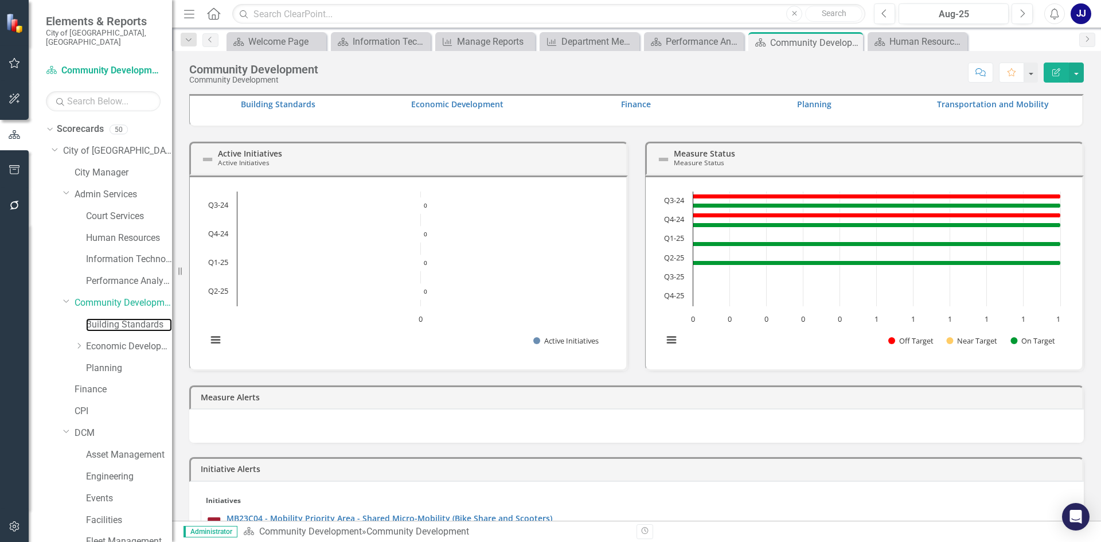
click at [120, 321] on link "Building Standards" at bounding box center [129, 324] width 86 height 13
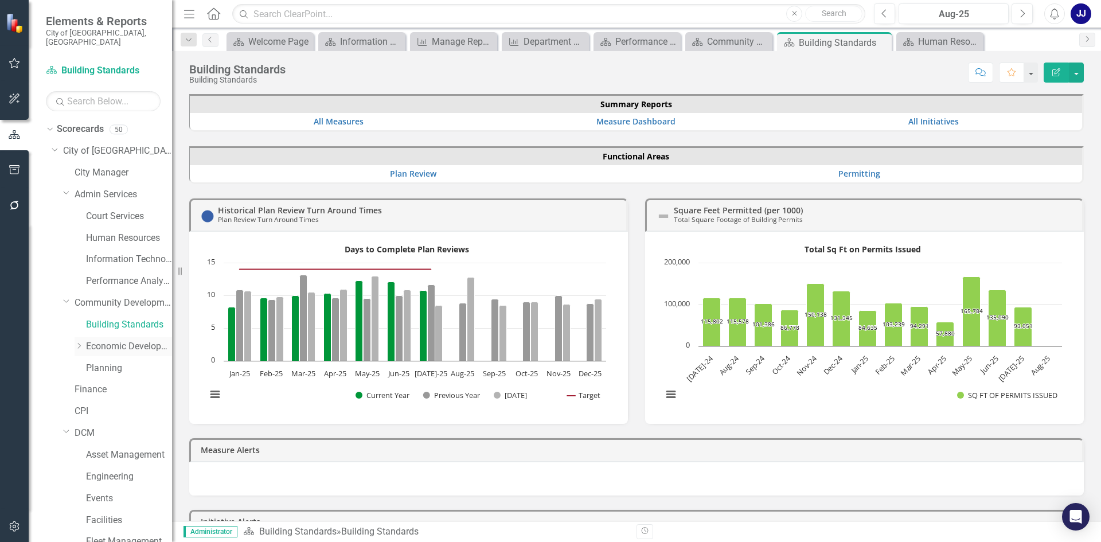
click at [76, 342] on icon "Dropdown" at bounding box center [79, 345] width 9 height 7
click at [84, 405] on link "Finance" at bounding box center [123, 402] width 97 height 13
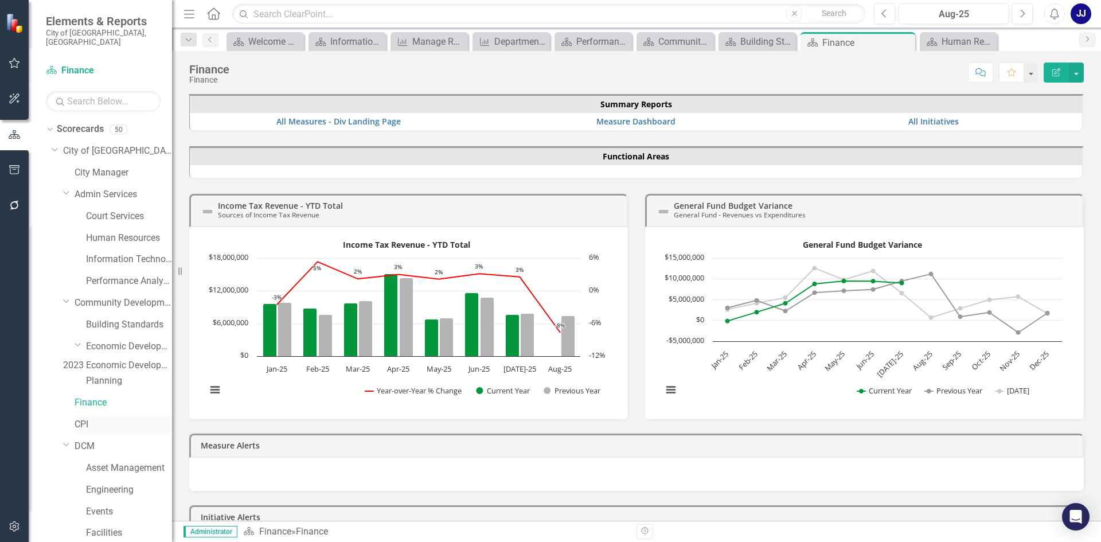
click at [83, 423] on link "CPI" at bounding box center [123, 424] width 97 height 13
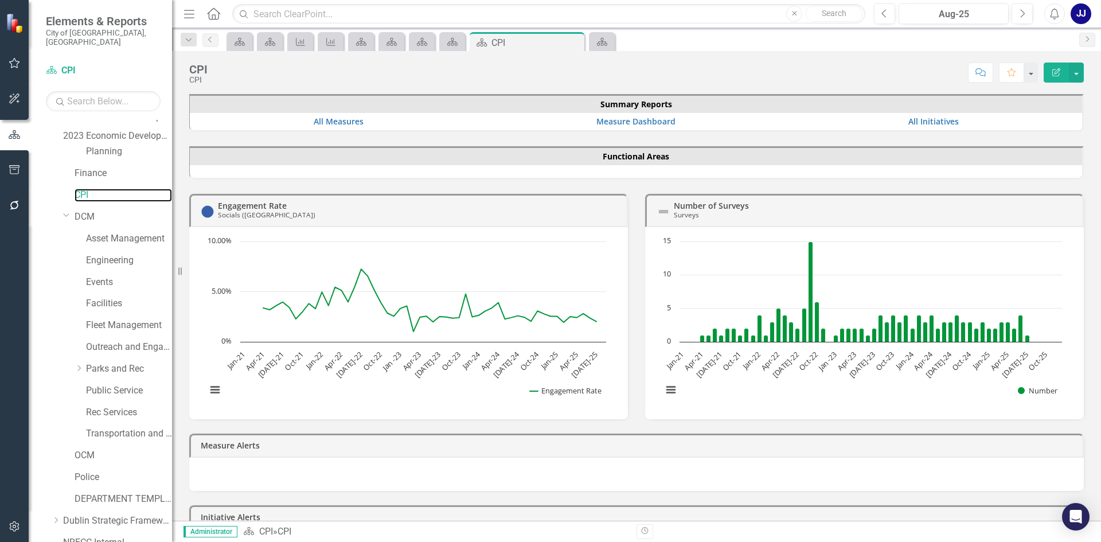
scroll to position [502, 0]
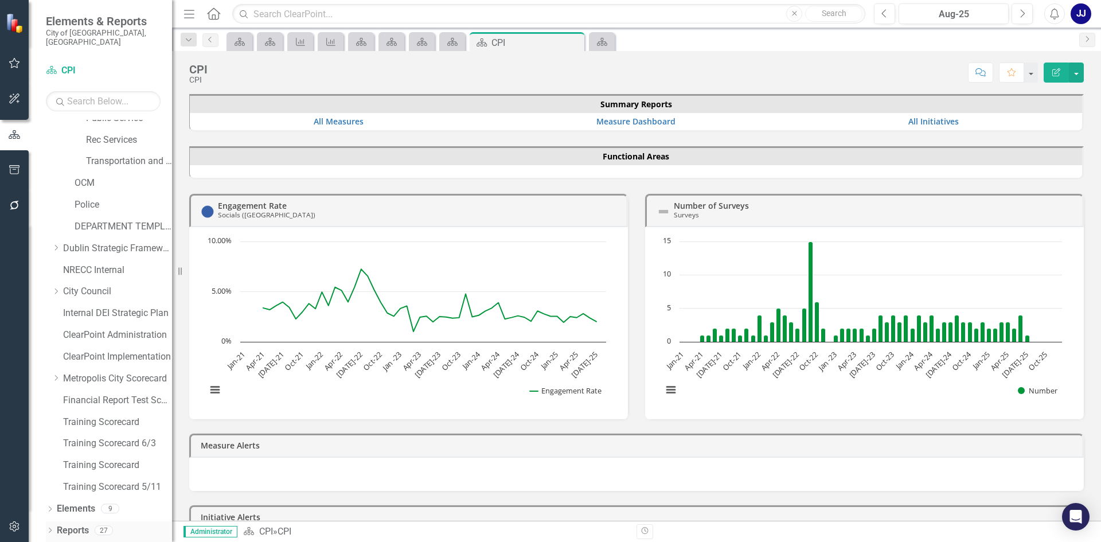
click at [69, 531] on link "Reports" at bounding box center [73, 530] width 32 height 13
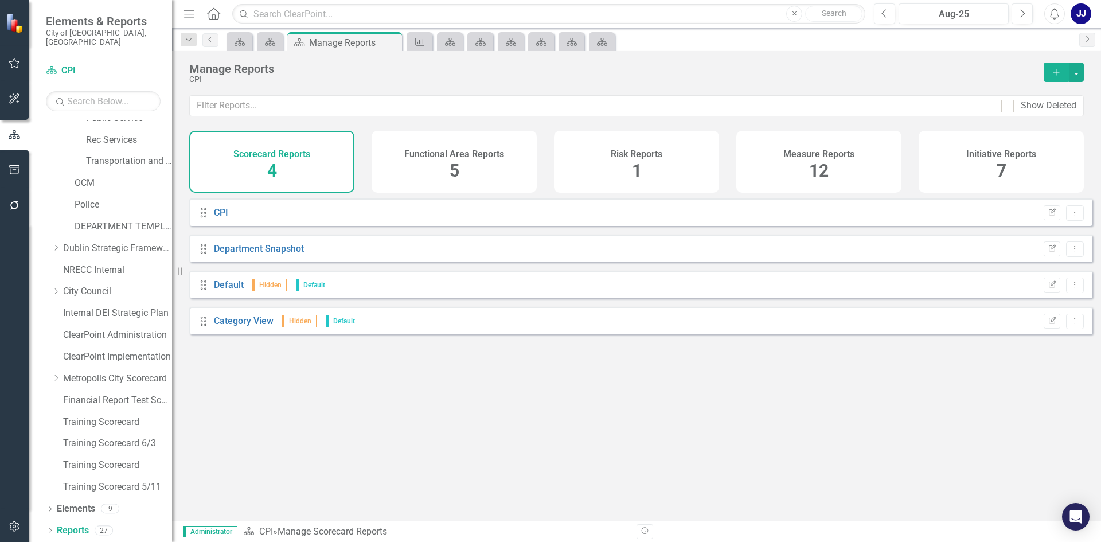
click at [997, 171] on span "7" at bounding box center [1002, 171] width 10 height 20
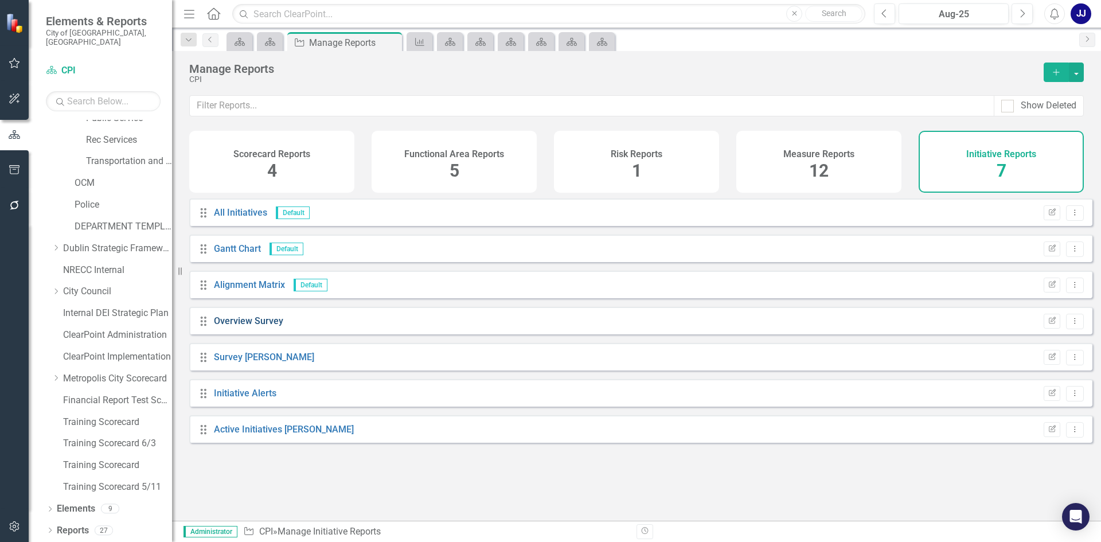
click at [263, 326] on link "Overview Survey" at bounding box center [248, 320] width 69 height 11
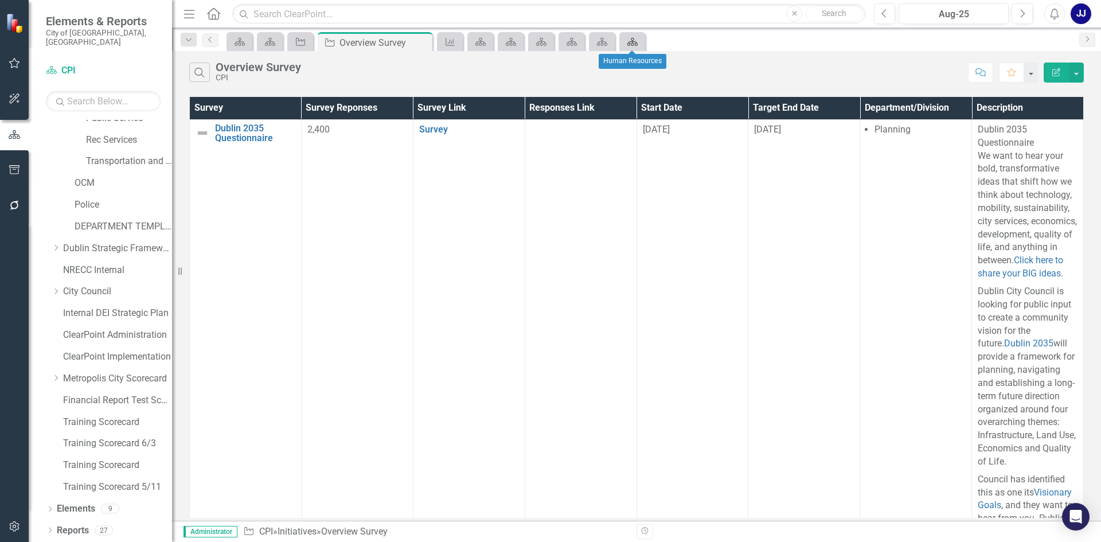
click at [638, 42] on icon "Scorecard" at bounding box center [632, 41] width 11 height 9
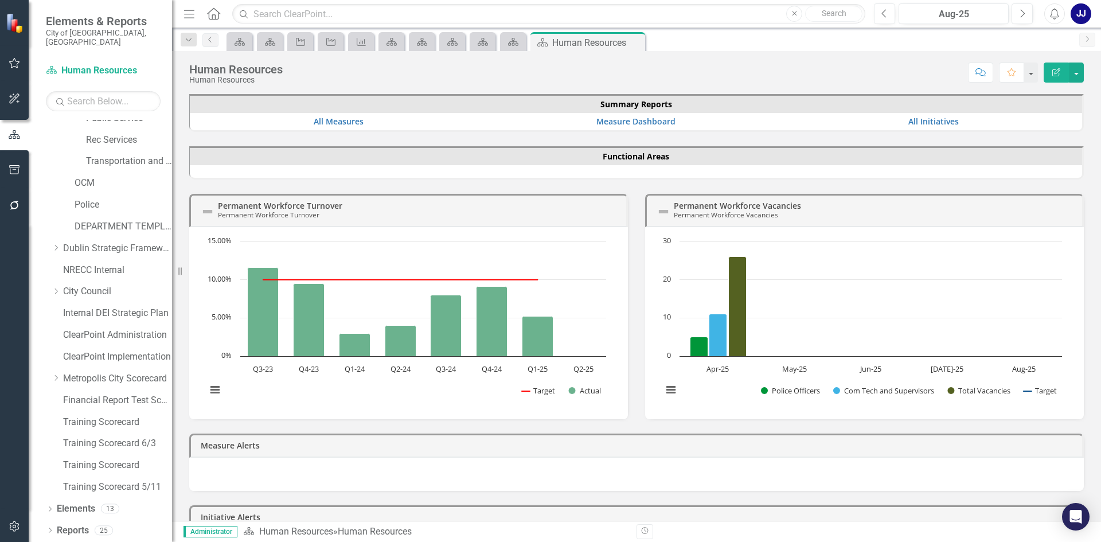
click at [0, 0] on icon "Close" at bounding box center [0, 0] width 0 height 0
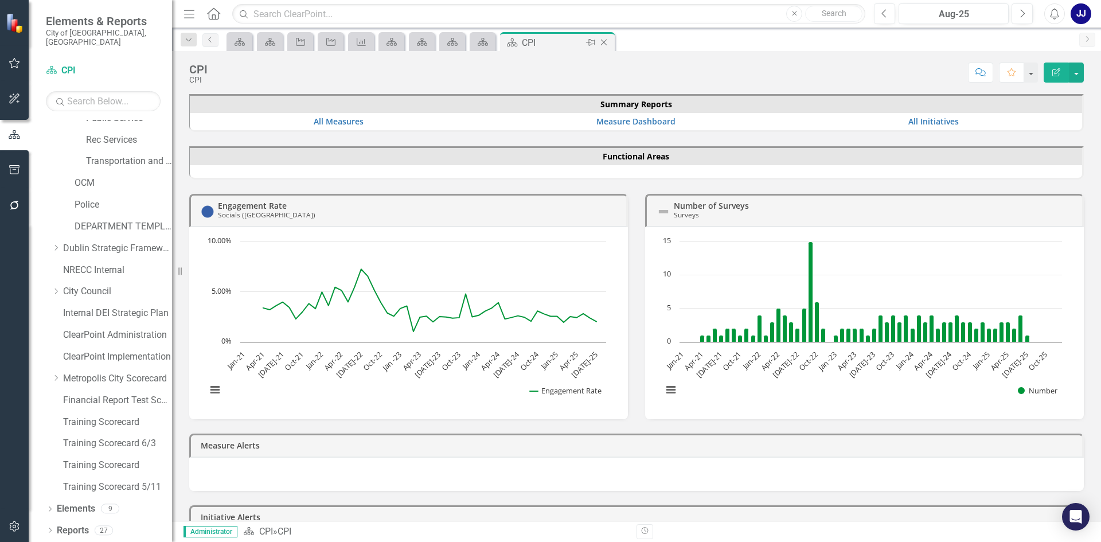
click at [605, 41] on icon at bounding box center [604, 43] width 6 height 6
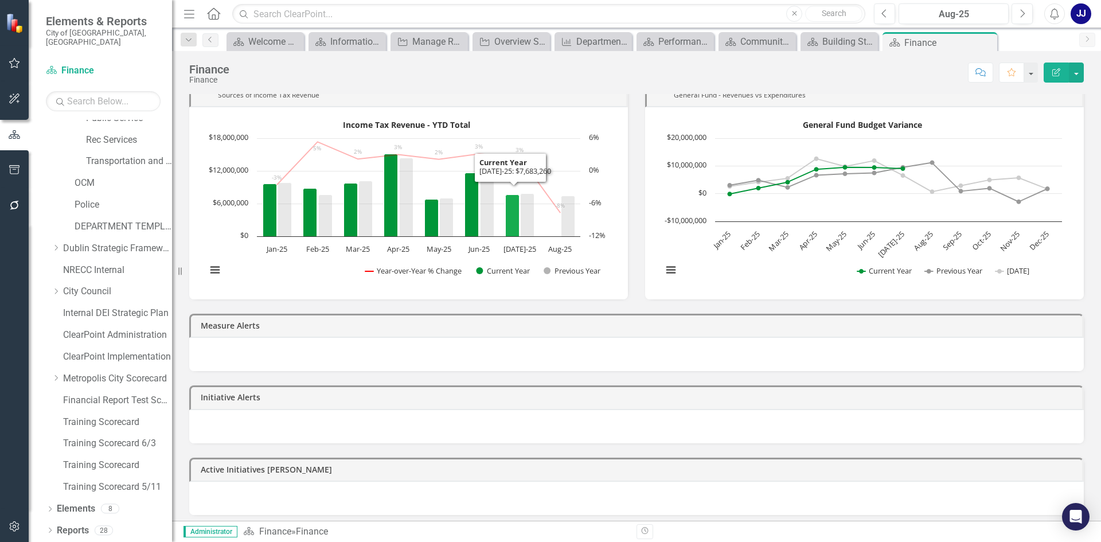
scroll to position [126, 0]
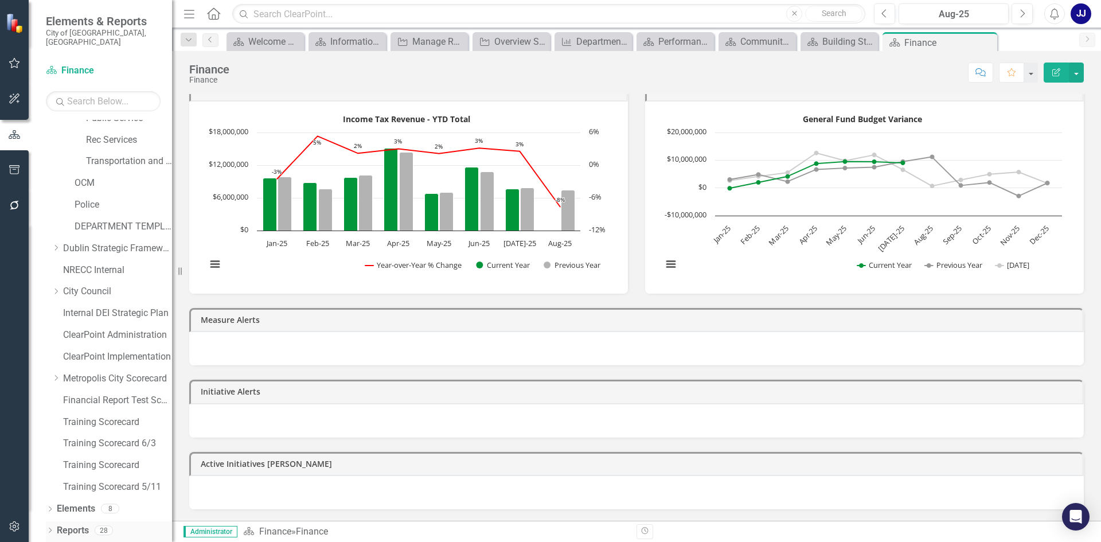
click at [68, 521] on div "Reports" at bounding box center [73, 530] width 32 height 19
click at [986, 44] on icon "Close" at bounding box center [986, 42] width 11 height 9
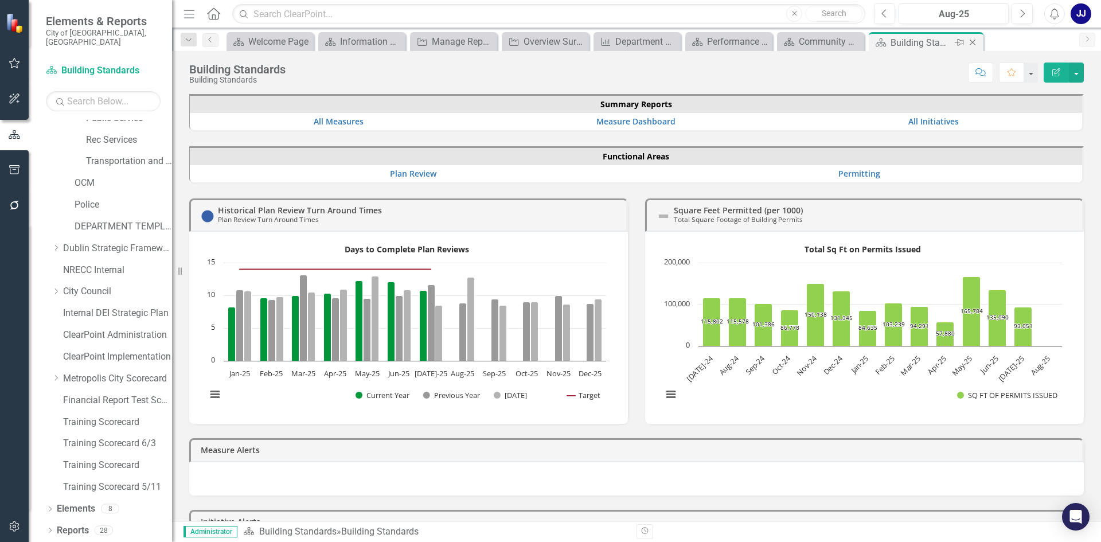
click at [977, 44] on icon "Close" at bounding box center [972, 42] width 11 height 9
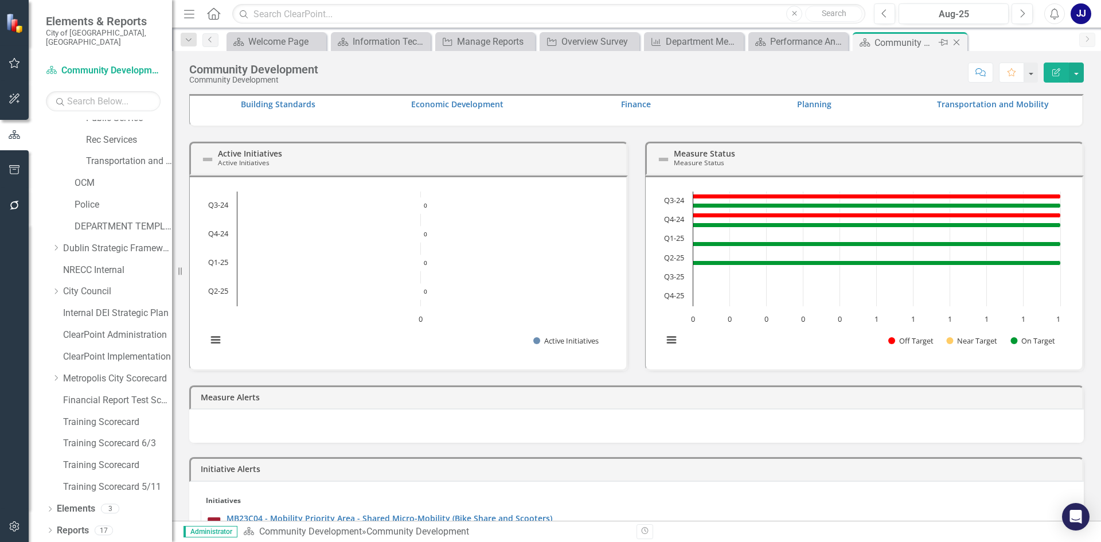
click at [957, 41] on icon "Close" at bounding box center [956, 42] width 11 height 9
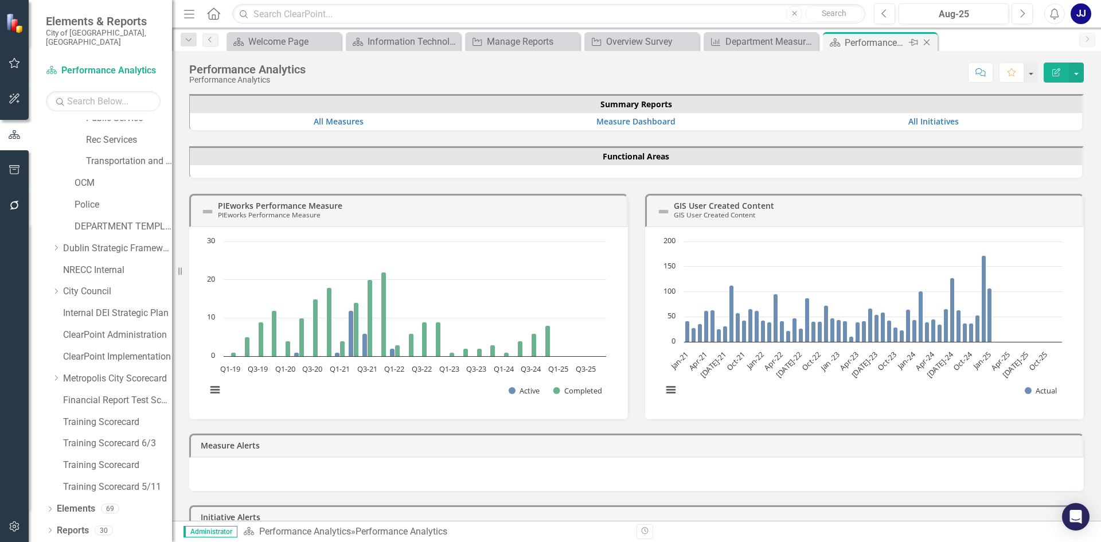
click at [928, 43] on icon "Close" at bounding box center [926, 42] width 11 height 9
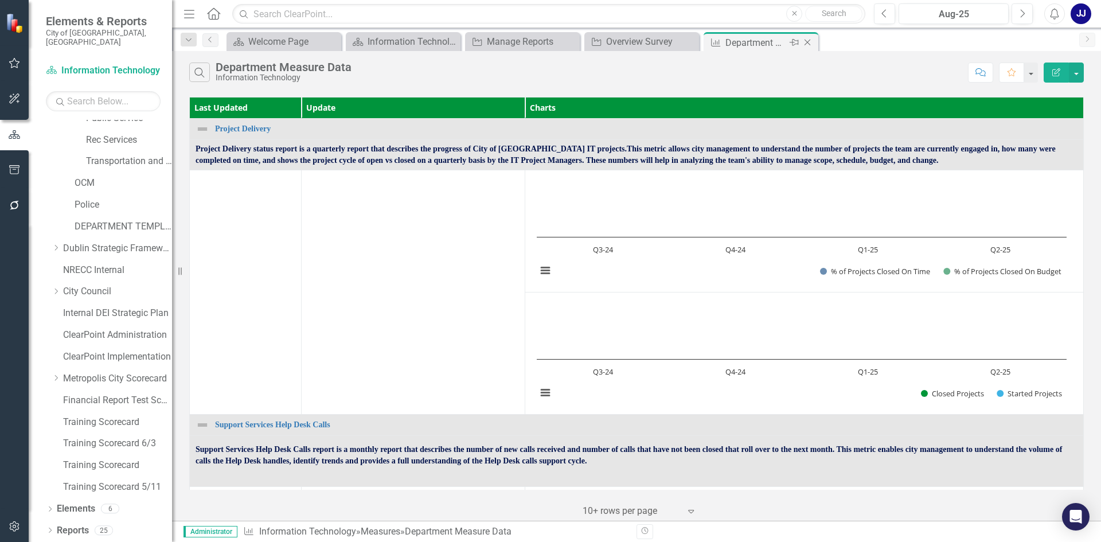
click at [809, 38] on icon "Close" at bounding box center [807, 42] width 11 height 9
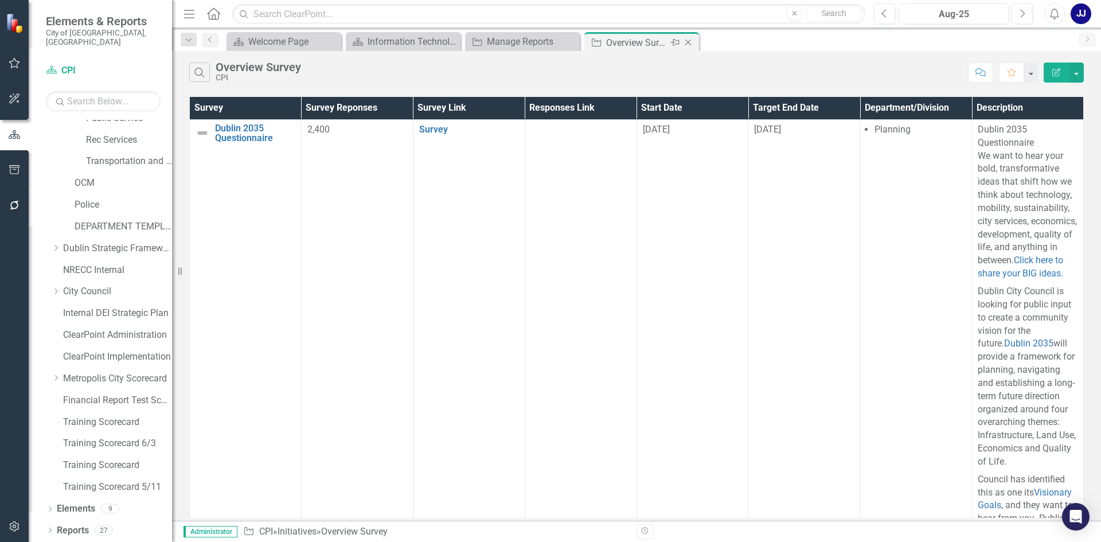
click at [689, 42] on icon at bounding box center [688, 43] width 6 height 6
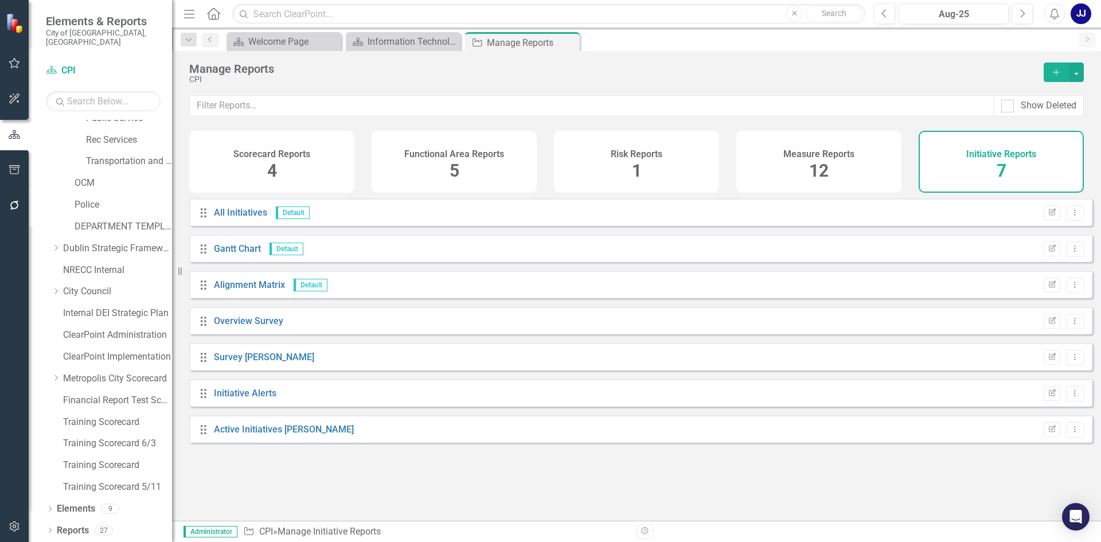
click at [0, 0] on icon "Close" at bounding box center [0, 0] width 0 height 0
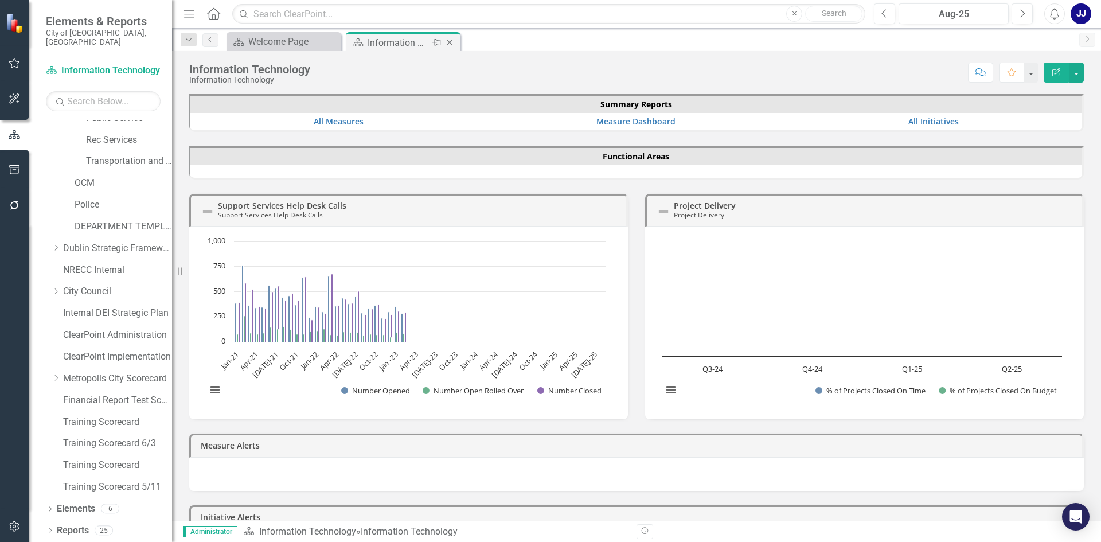
click at [452, 42] on icon "Close" at bounding box center [449, 42] width 11 height 9
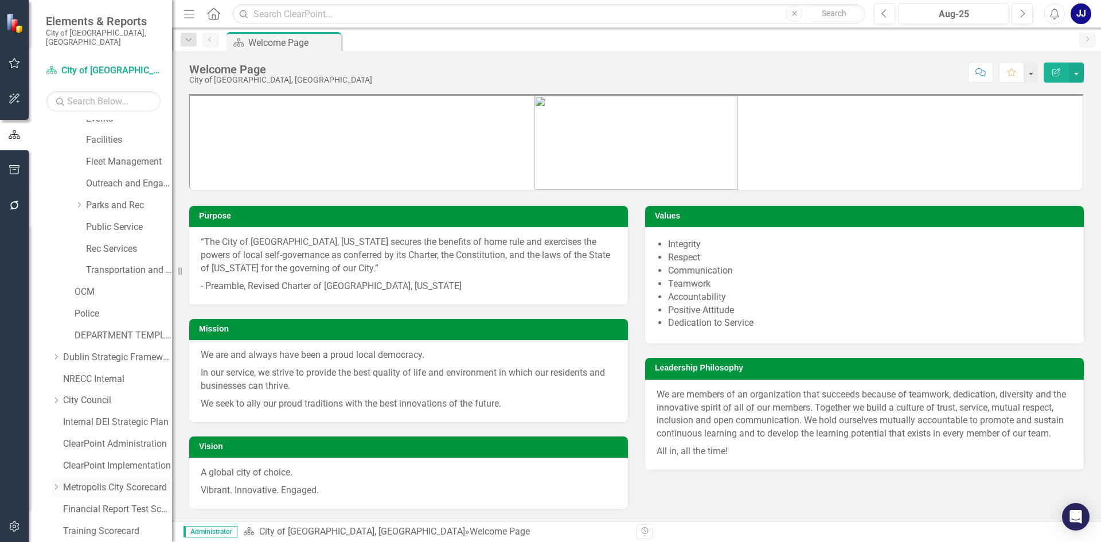
scroll to position [387, 0]
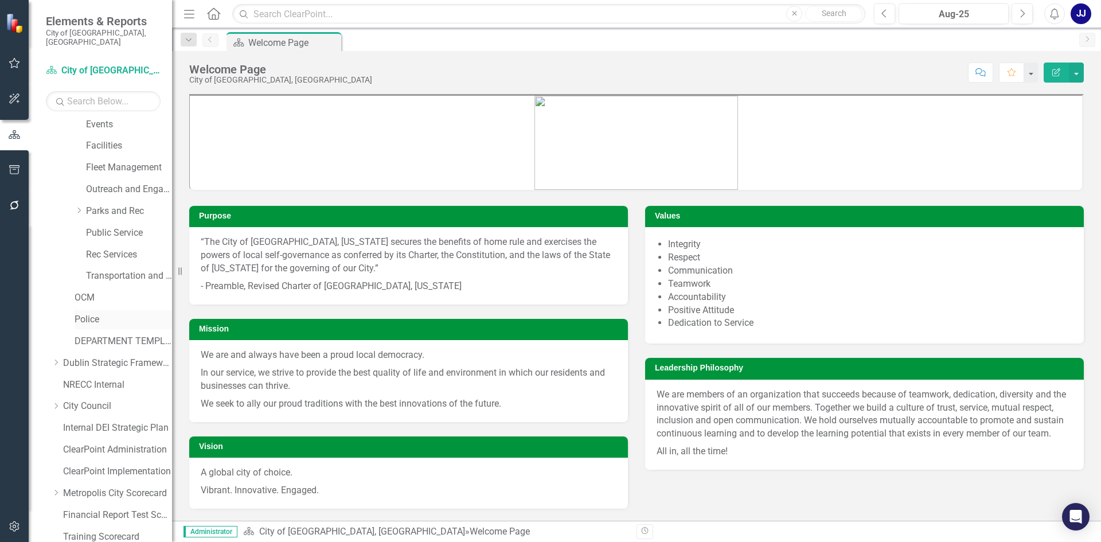
click at [102, 311] on div "Police" at bounding box center [123, 319] width 97 height 19
click at [93, 315] on link "Police" at bounding box center [123, 319] width 97 height 13
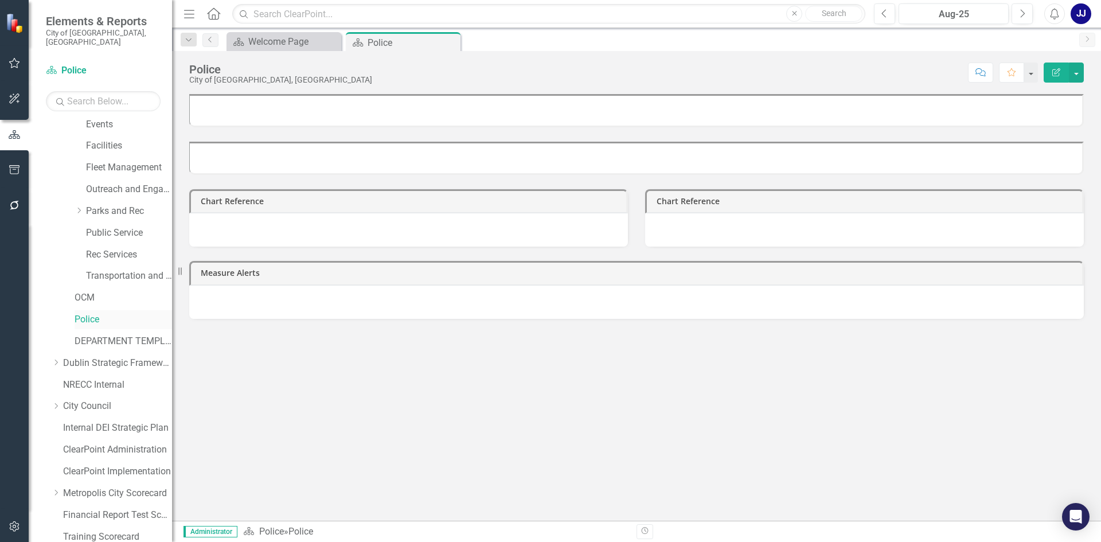
scroll to position [502, 0]
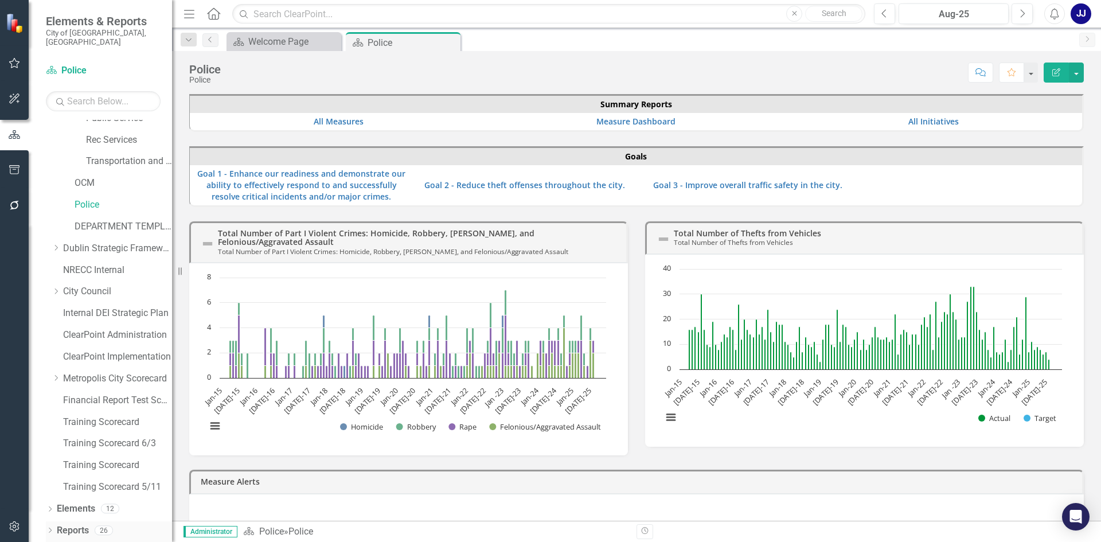
click at [77, 521] on div "Reports" at bounding box center [73, 530] width 32 height 19
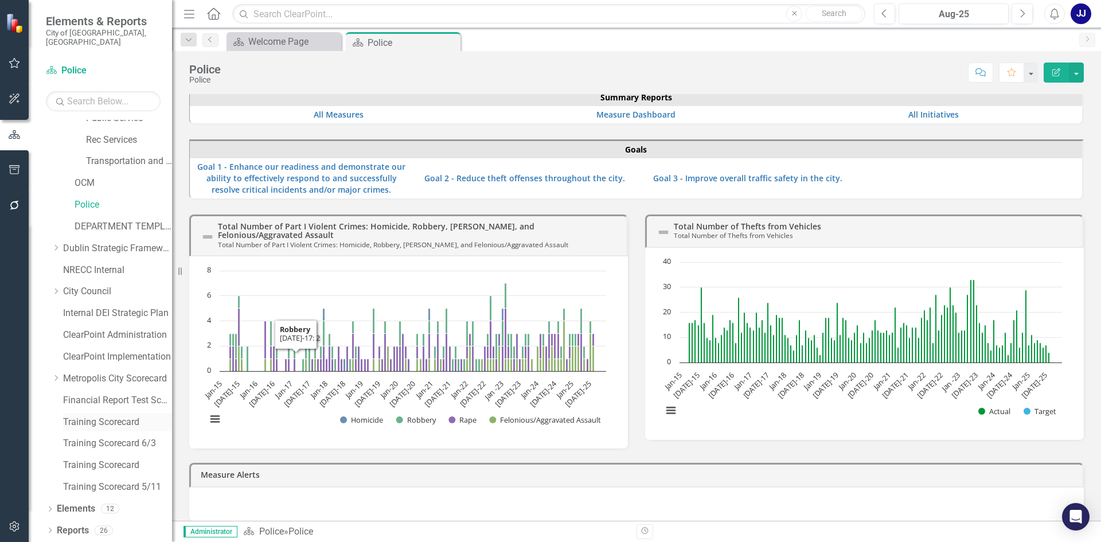
scroll to position [9, 0]
click at [52, 529] on icon "Dropdown" at bounding box center [50, 531] width 8 height 6
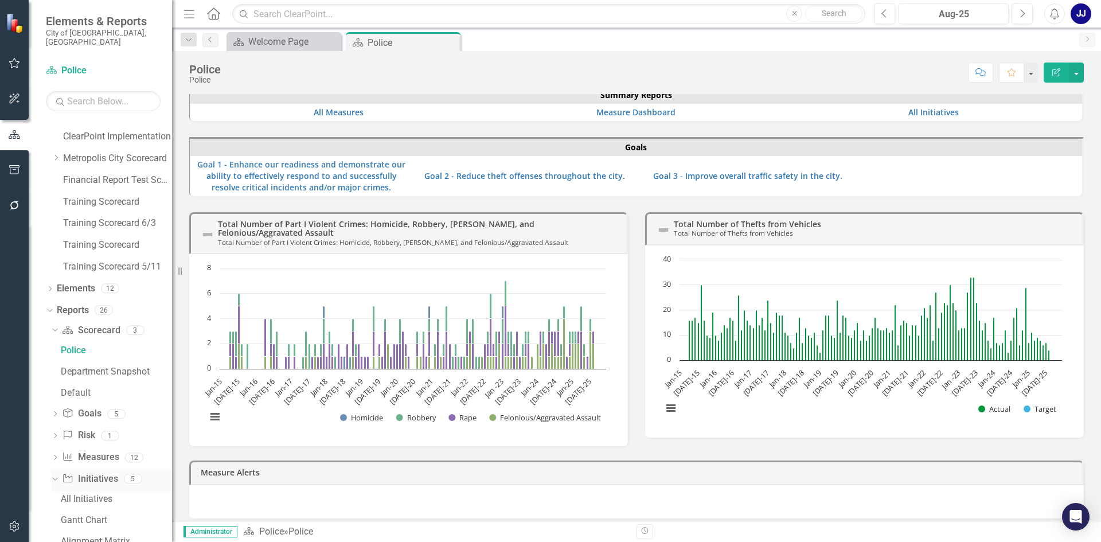
scroll to position [731, 0]
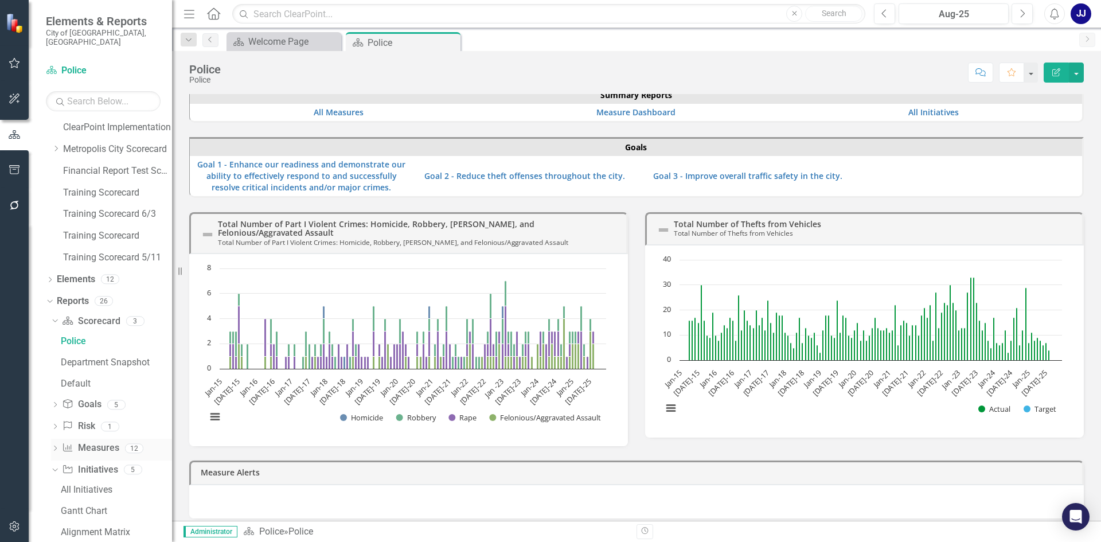
click at [82, 444] on link "Measure Measures" at bounding box center [90, 448] width 57 height 13
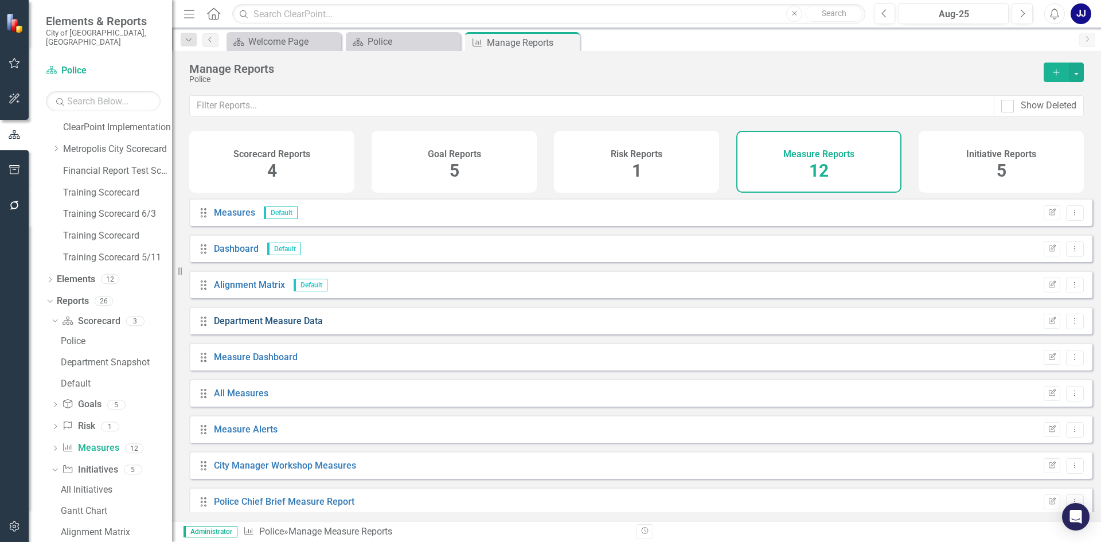
click at [303, 326] on link "Department Measure Data" at bounding box center [268, 320] width 109 height 11
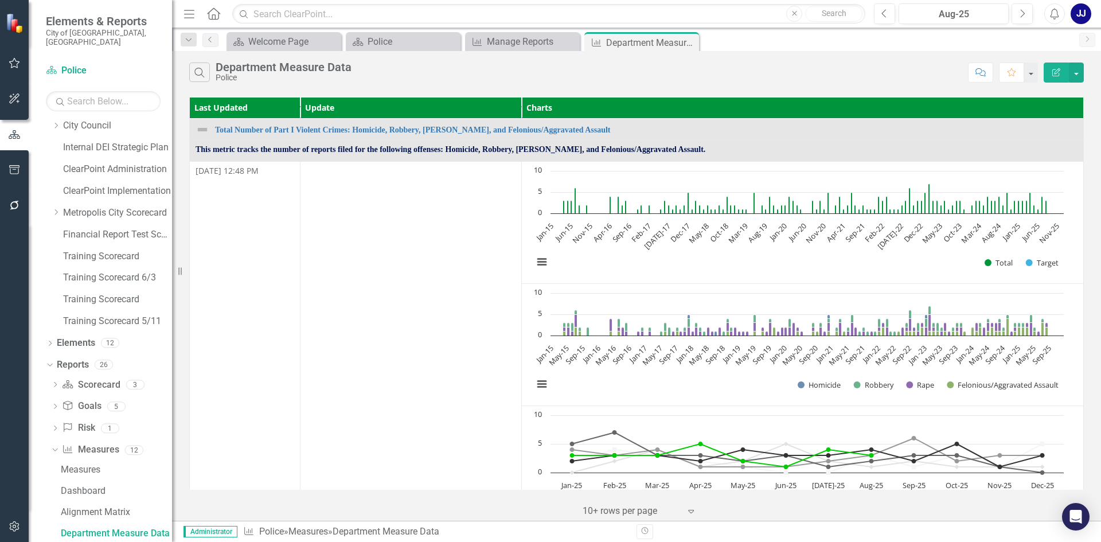
scroll to position [0, 1]
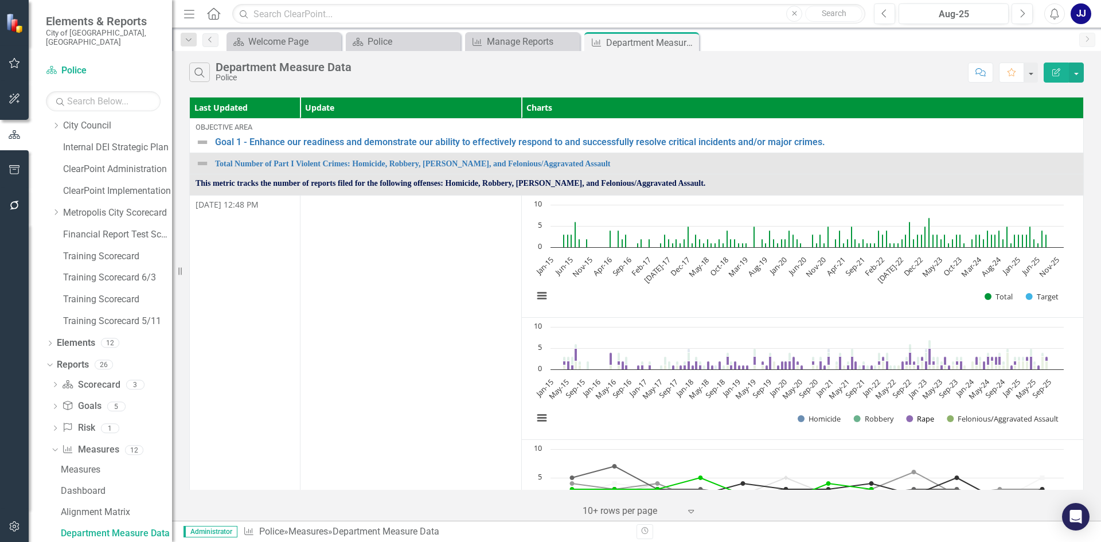
click at [909, 413] on button "Show Rape" at bounding box center [920, 418] width 28 height 10
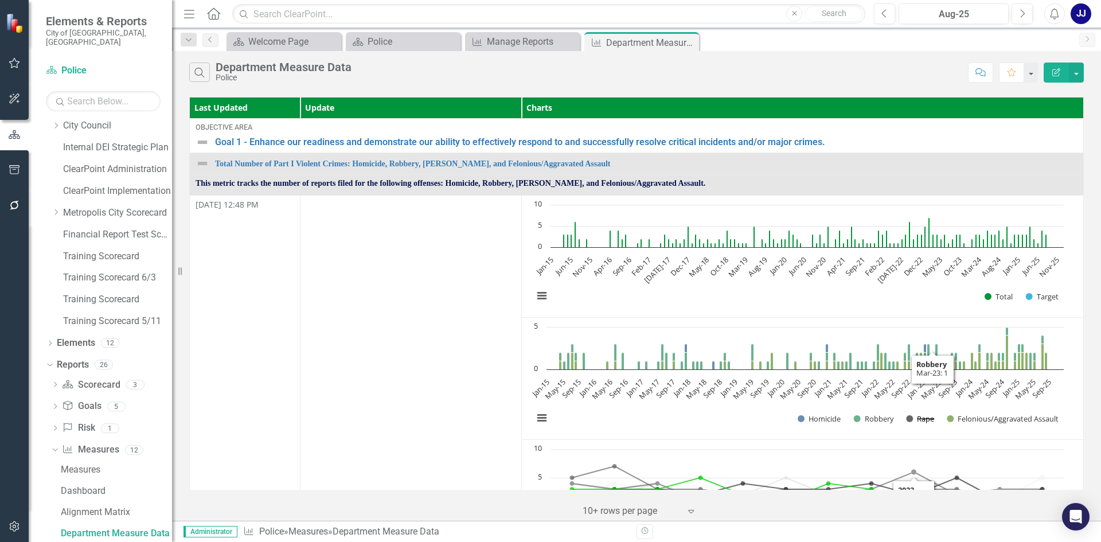
click at [925, 413] on button "Show Rape" at bounding box center [920, 418] width 28 height 10
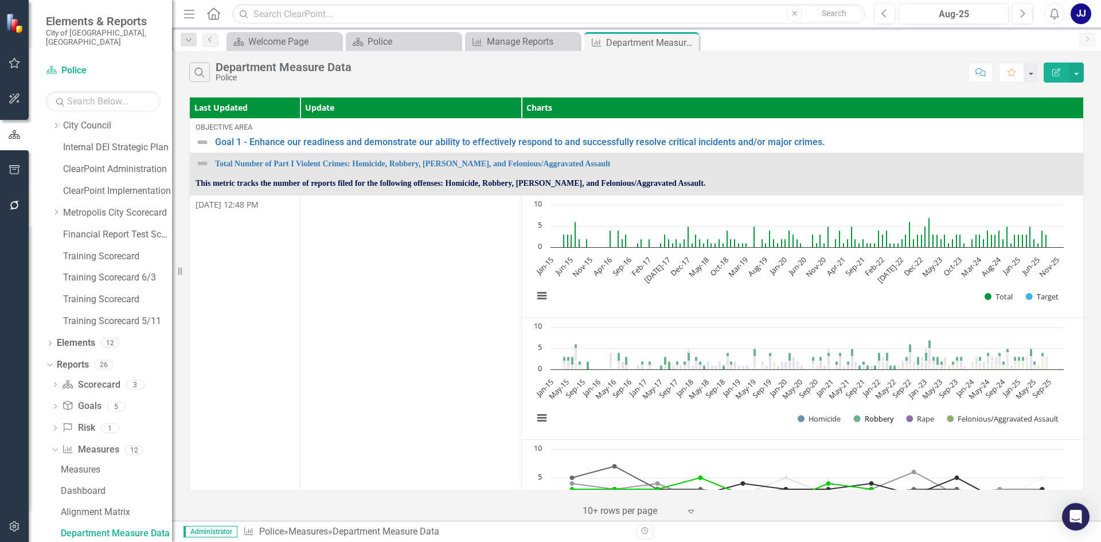
click at [866, 414] on button "Show Robbery" at bounding box center [874, 418] width 40 height 10
click at [806, 414] on button "Show Homicide" at bounding box center [820, 418] width 44 height 10
click at [1020, 415] on button "Show Felonious/Aggravated Assault" at bounding box center [1003, 418] width 112 height 10
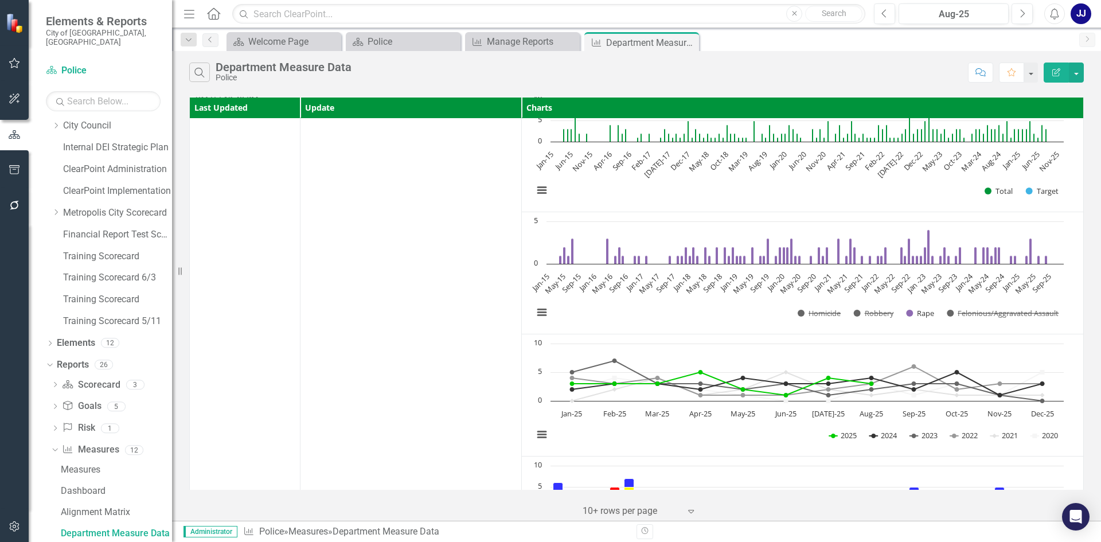
scroll to position [115, 1]
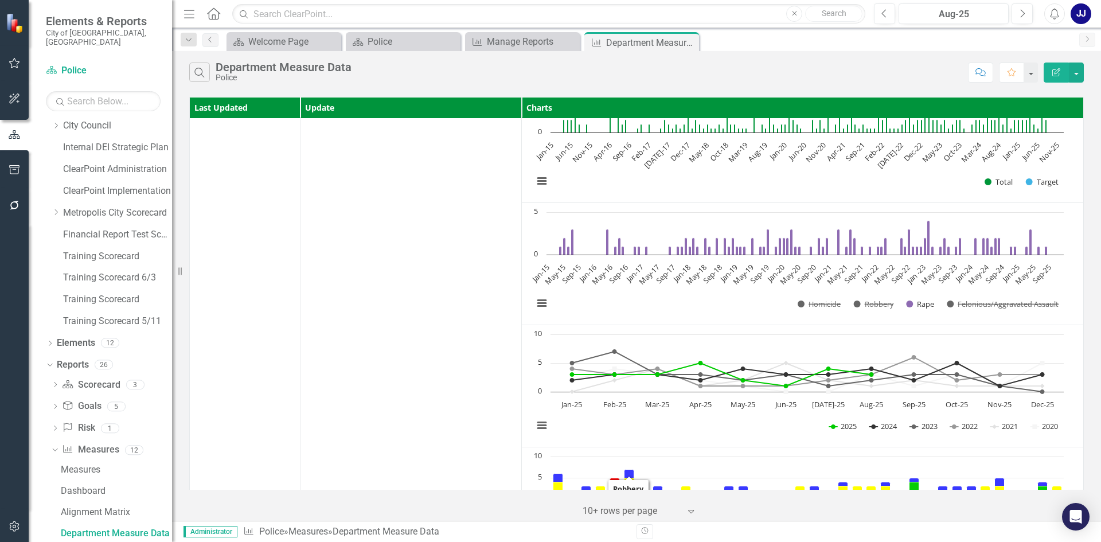
drag, startPoint x: 621, startPoint y: 479, endPoint x: 730, endPoint y: 460, distance: 110.7
click at [728, 461] on rect "Interactive chart" at bounding box center [799, 508] width 542 height 115
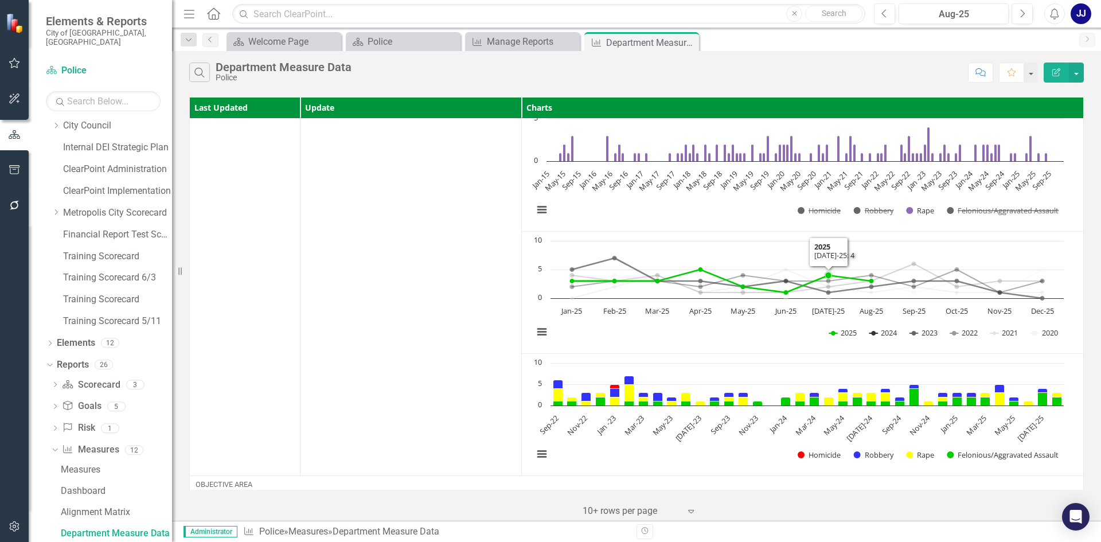
scroll to position [229, 1]
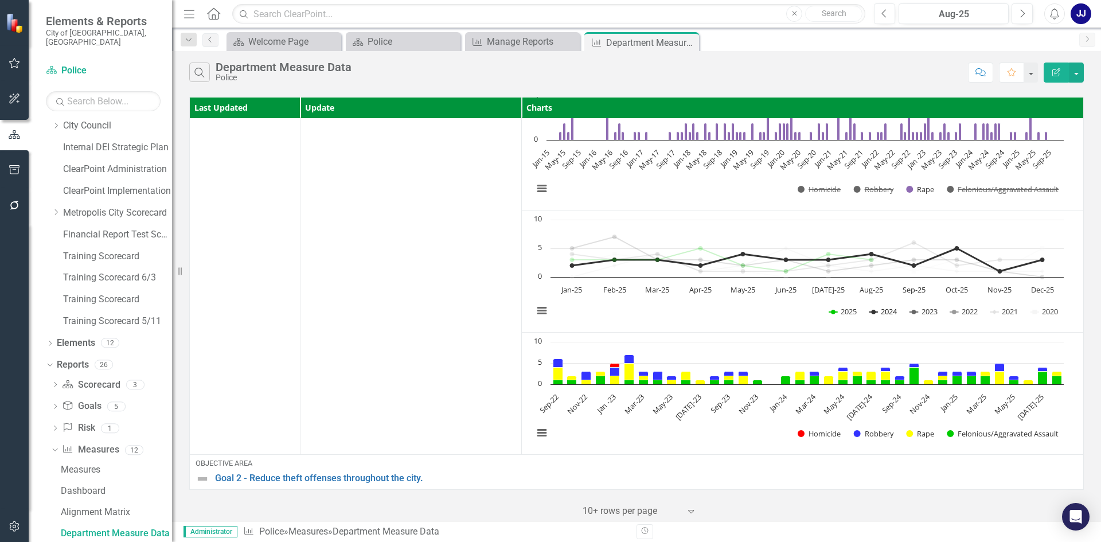
click at [896, 312] on button "Show 2024" at bounding box center [883, 311] width 29 height 10
click at [1005, 306] on button "Show 2021" at bounding box center [1004, 311] width 28 height 10
click at [1060, 305] on rect "Interactive chart" at bounding box center [799, 271] width 542 height 115
click at [1053, 310] on button "Show 2020" at bounding box center [1045, 311] width 29 height 10
click at [971, 311] on button "Show 2022" at bounding box center [964, 311] width 28 height 10
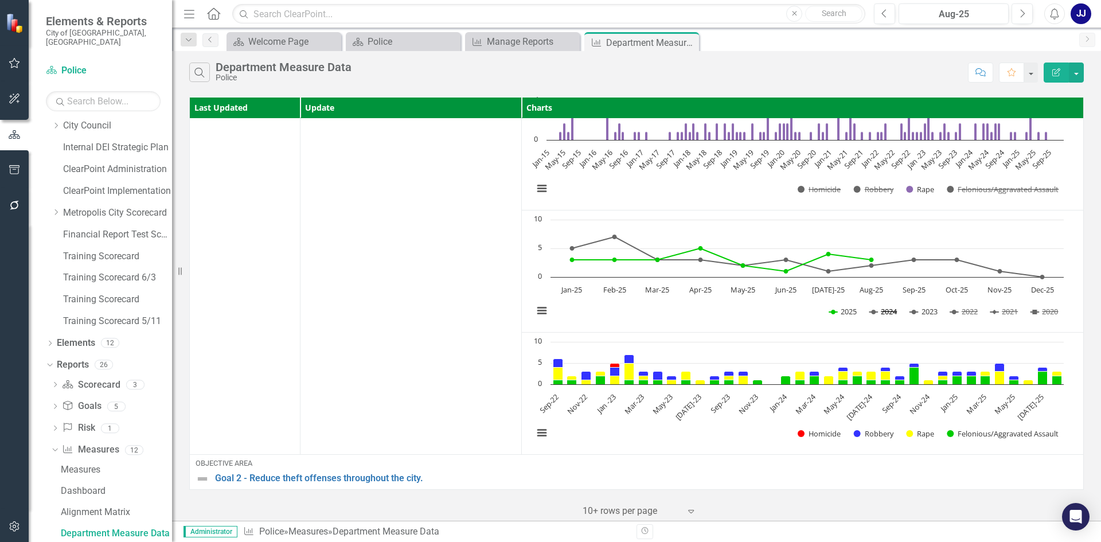
click at [885, 308] on button "Show 2024" at bounding box center [883, 311] width 29 height 10
click at [920, 306] on button "Show 2023" at bounding box center [924, 311] width 28 height 10
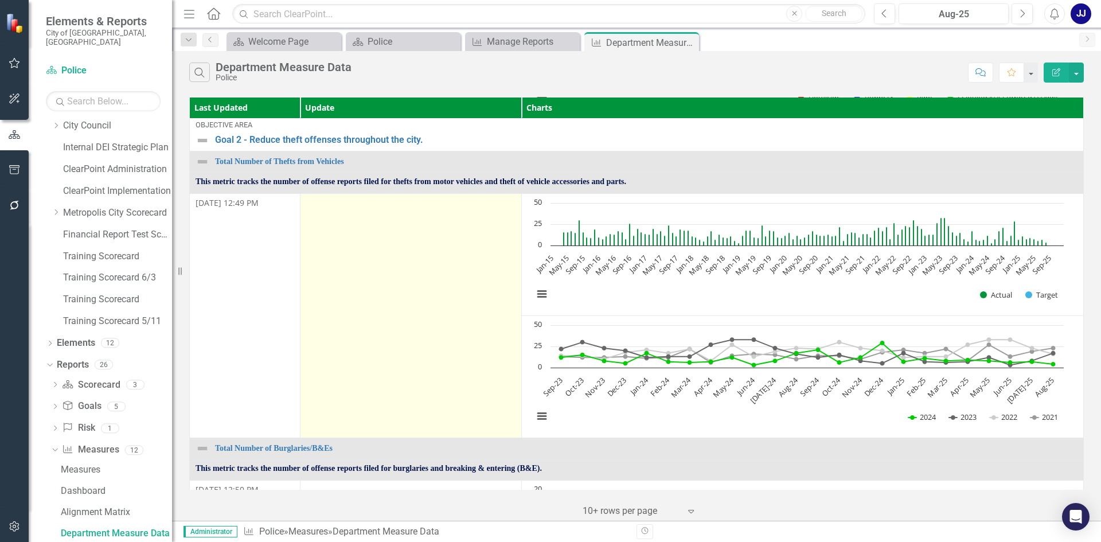
scroll to position [573, 1]
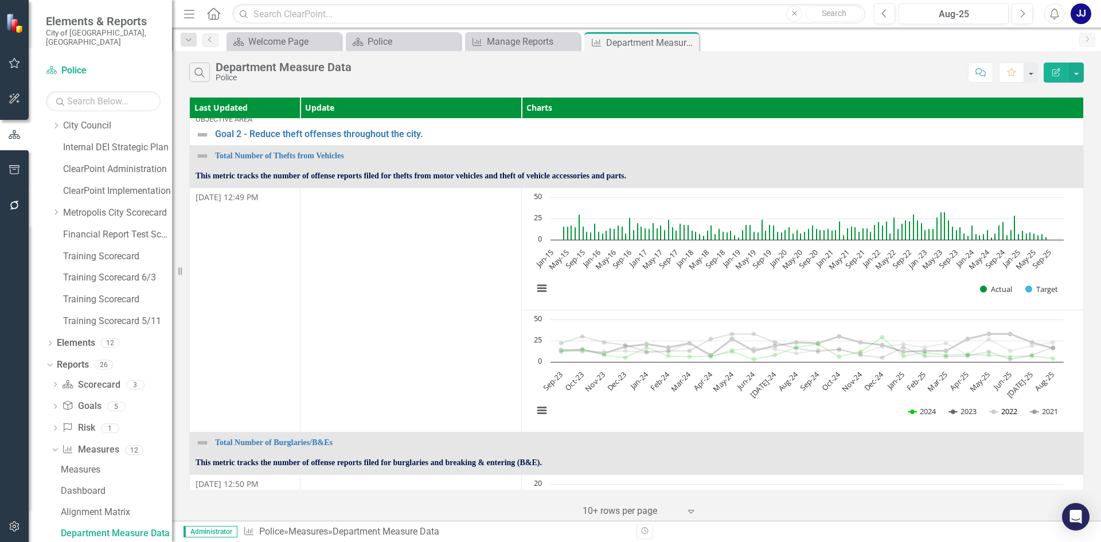
click at [994, 406] on button "Show 2022" at bounding box center [1004, 411] width 28 height 10
click at [1054, 410] on button "Show 2021" at bounding box center [1045, 411] width 28 height 10
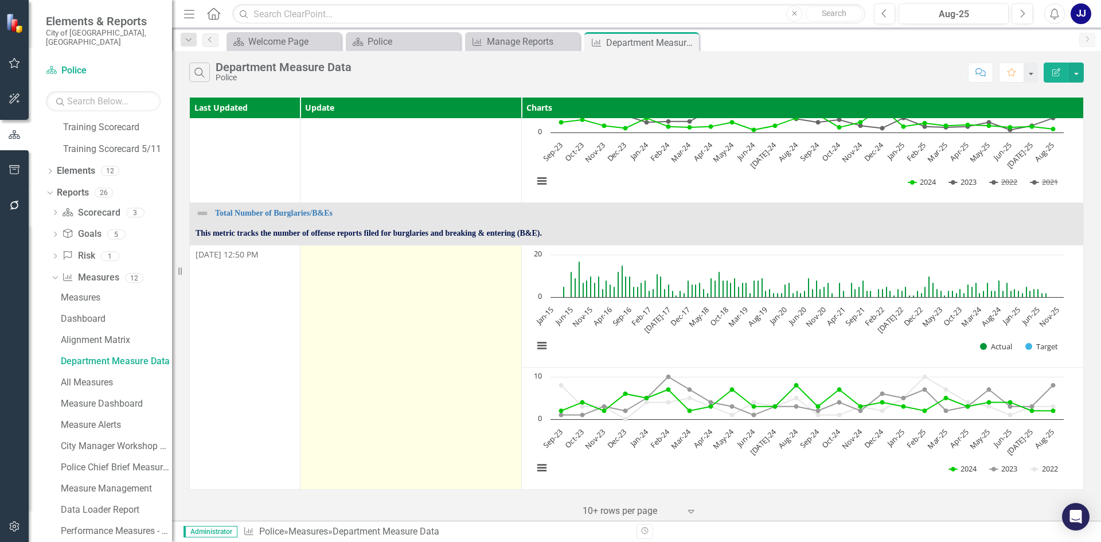
scroll to position [860, 0]
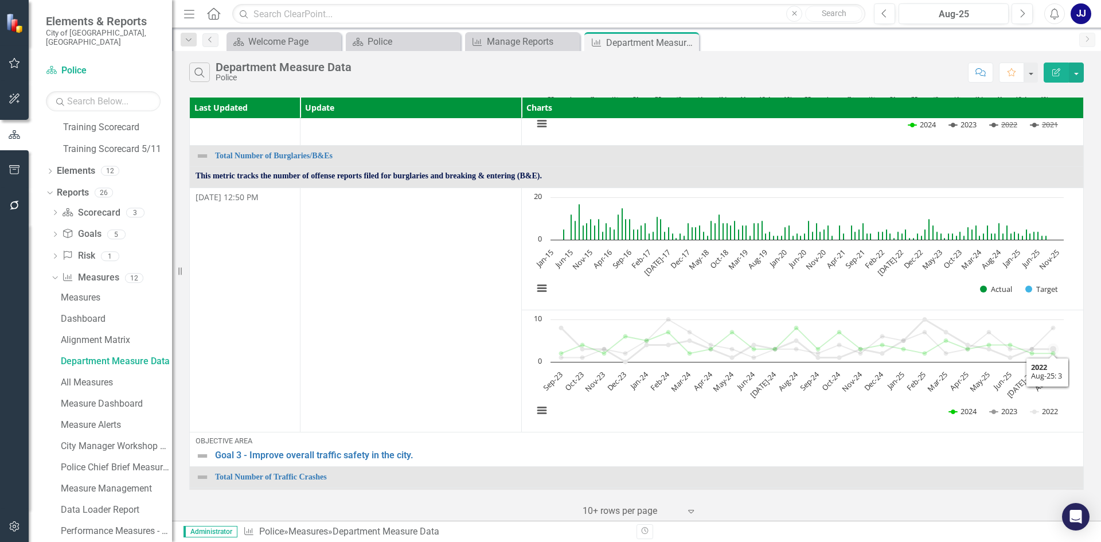
click at [1045, 341] on icon "Interactive chart" at bounding box center [807, 340] width 492 height 42
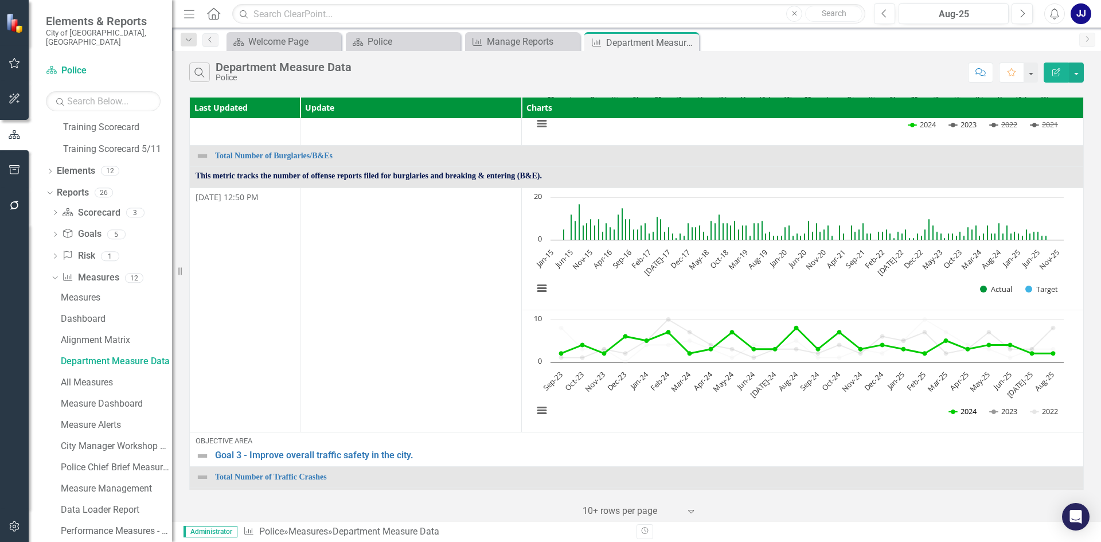
click at [955, 409] on button "Show 2024" at bounding box center [963, 411] width 29 height 10
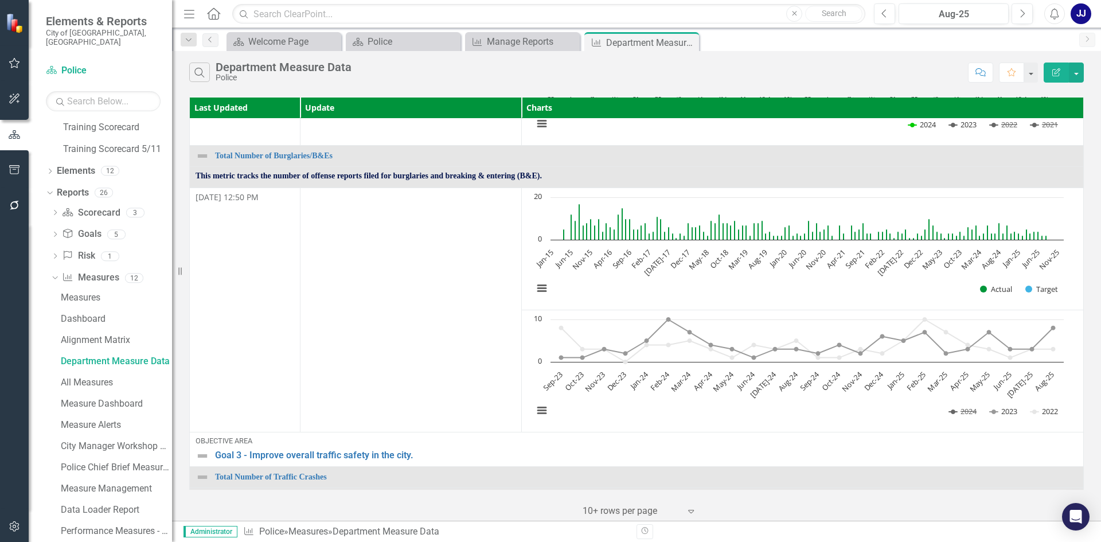
click at [1051, 412] on rect "Interactive chart" at bounding box center [799, 371] width 542 height 115
click at [1049, 406] on button "Show 2022" at bounding box center [1045, 411] width 28 height 10
click at [1002, 409] on button "Show 2023" at bounding box center [1004, 411] width 28 height 10
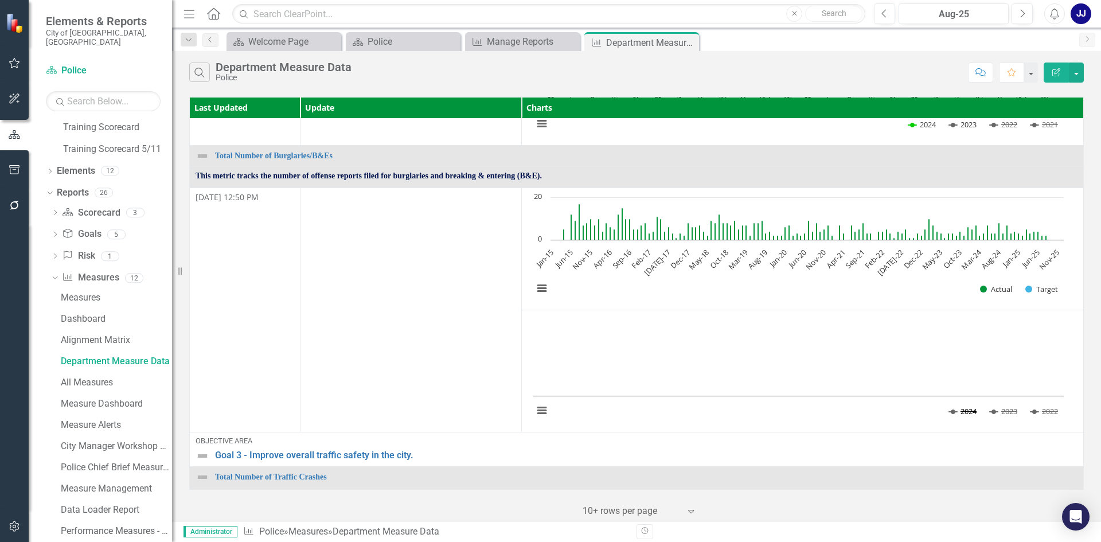
click at [966, 408] on button "Show 2024" at bounding box center [963, 411] width 29 height 10
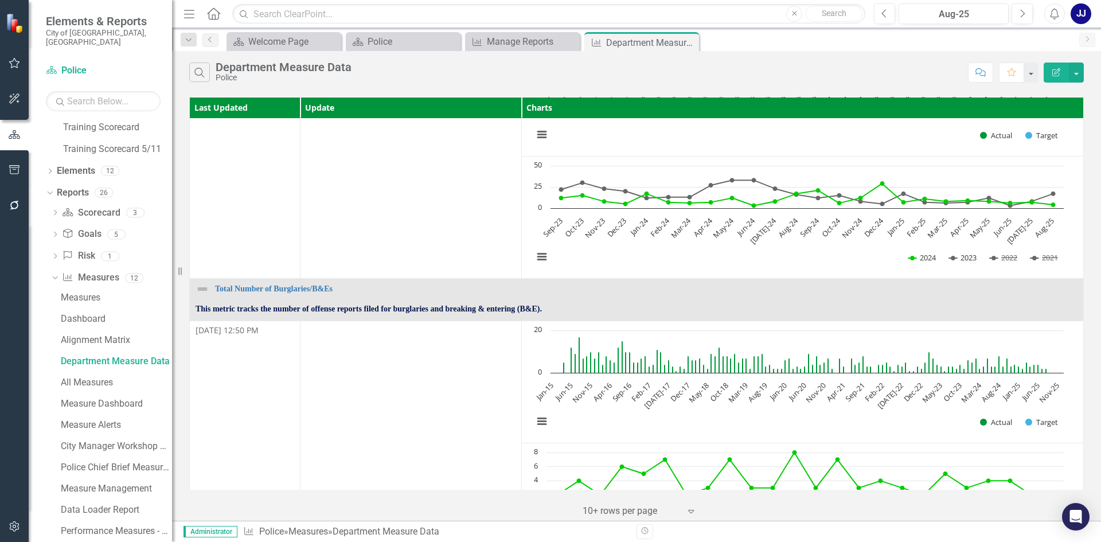
scroll to position [610, 0]
